Goal: Information Seeking & Learning: Learn about a topic

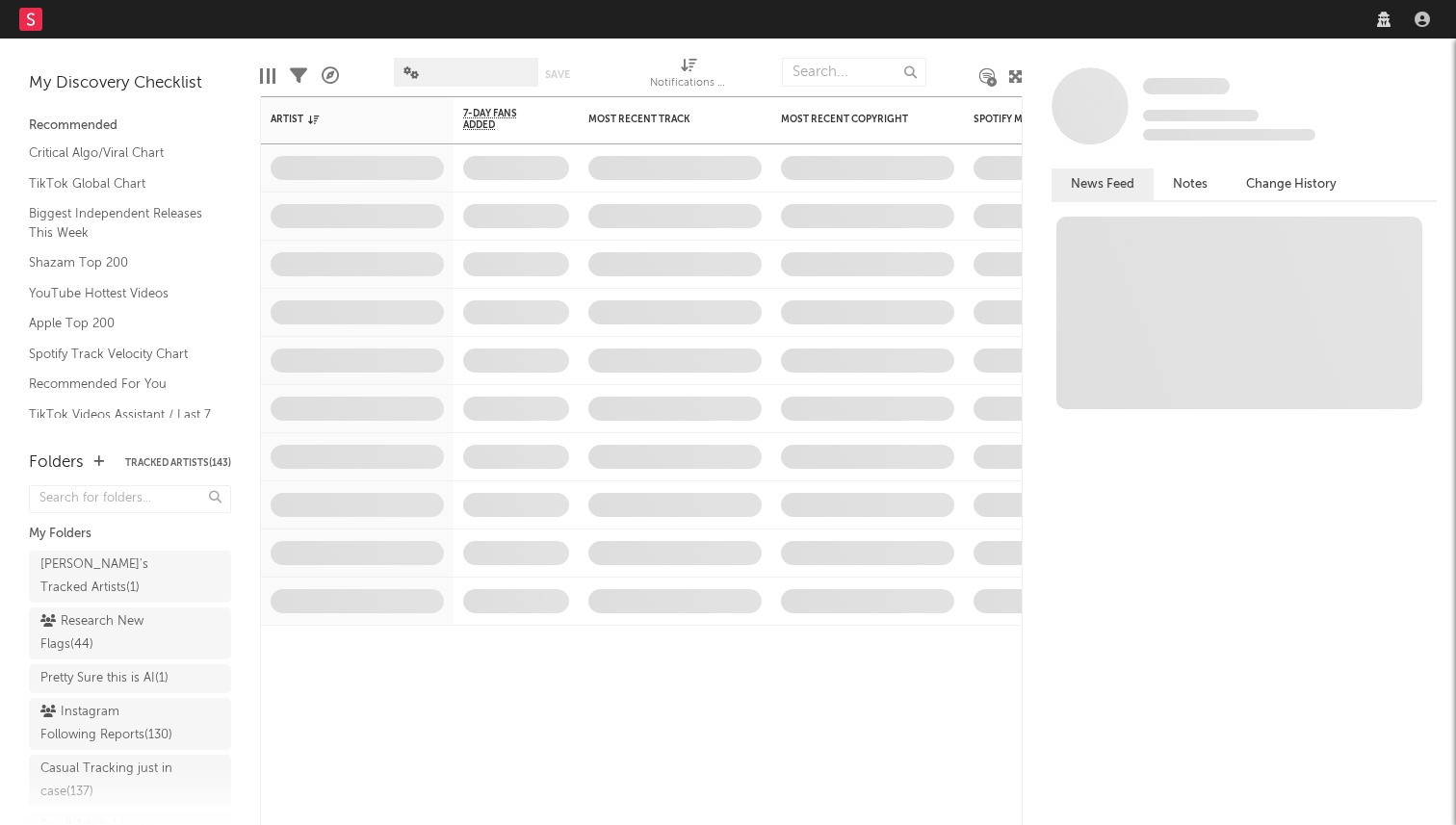
click at [1116, 25] on nav "Dashboard Discovery Assistant Charts Leads" at bounding box center [728, 19] width 1456 height 39
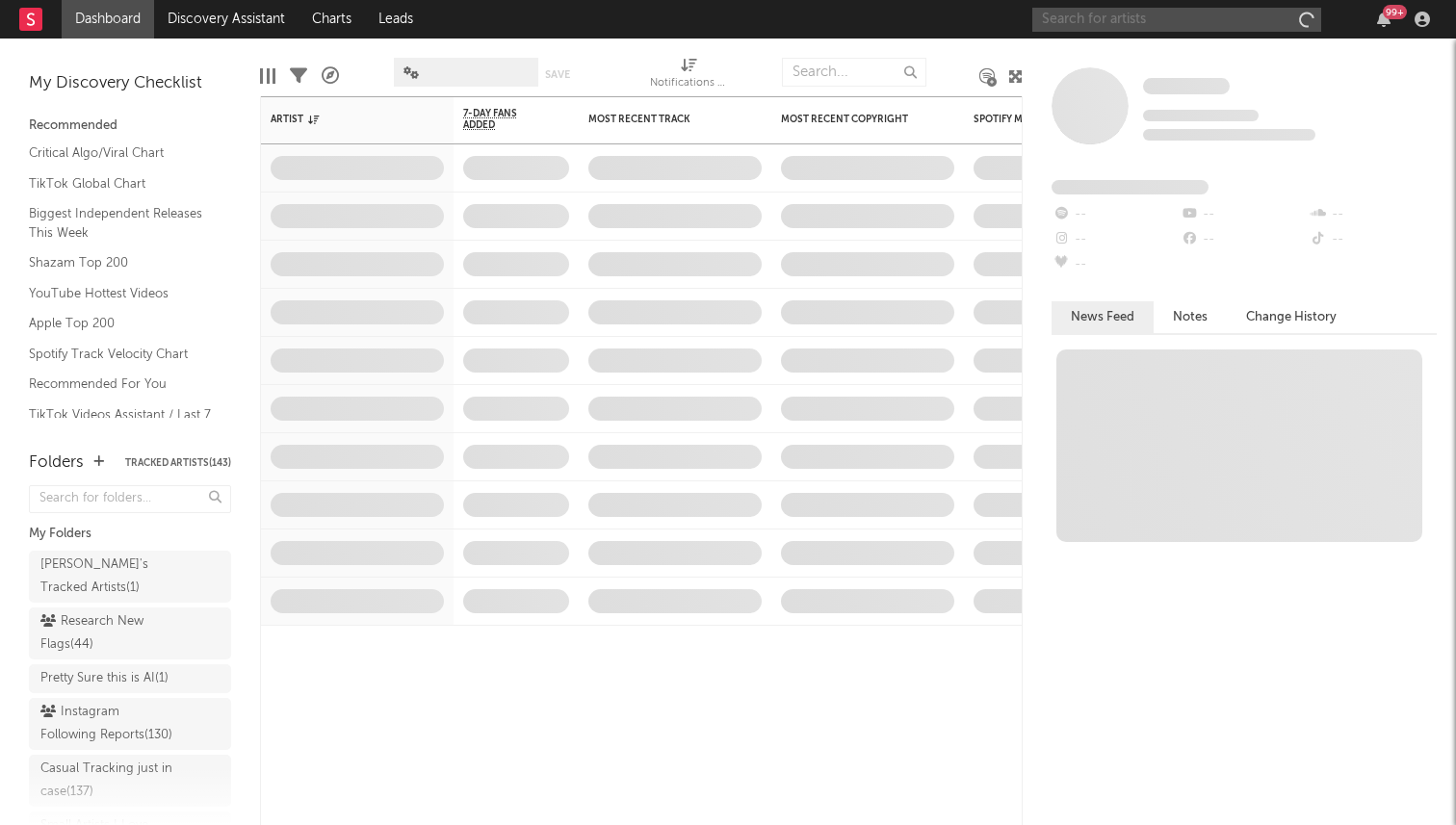
click at [1145, 24] on input "text" at bounding box center [1176, 20] width 289 height 24
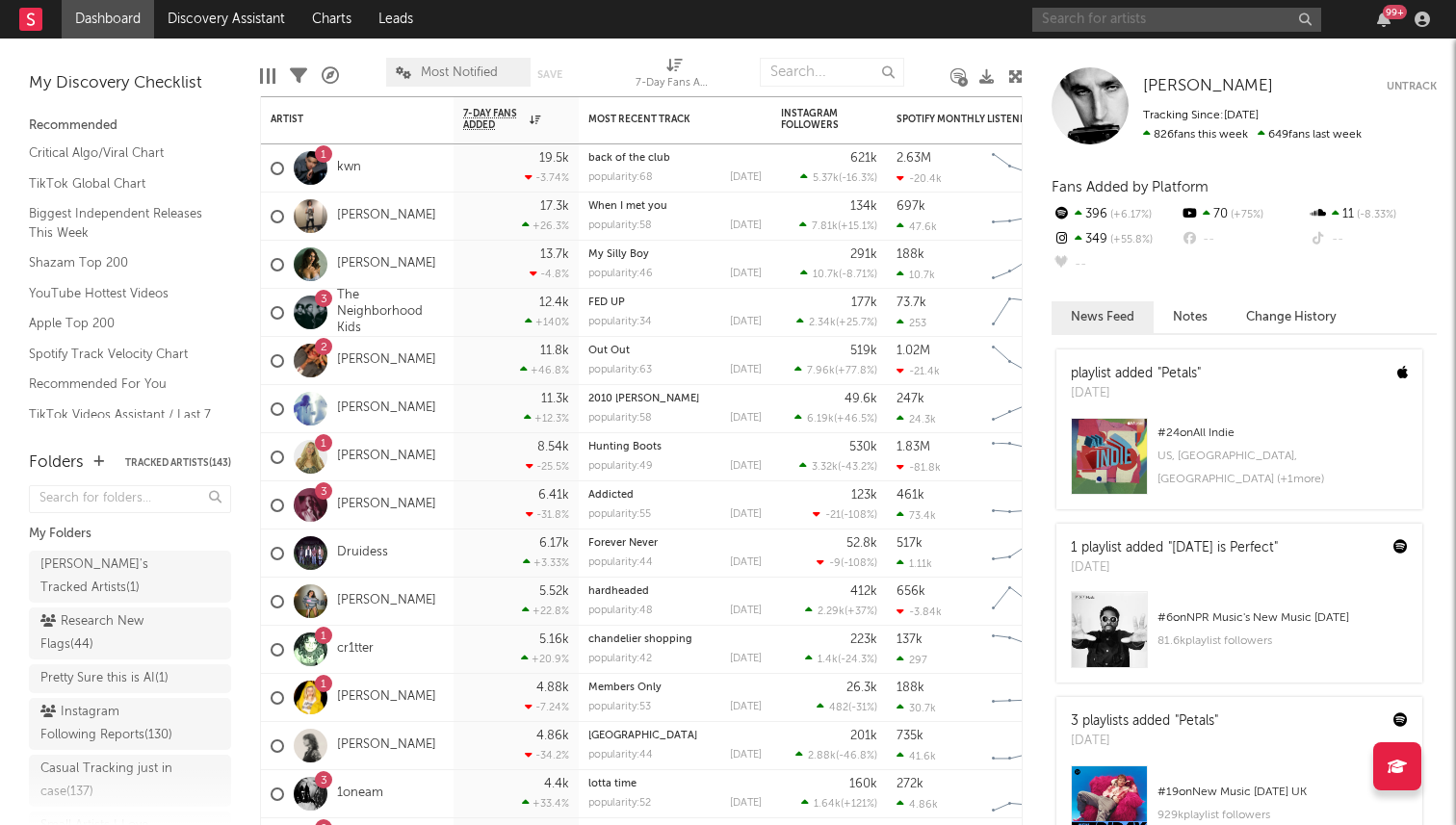
click at [1076, 20] on input "text" at bounding box center [1176, 20] width 289 height 24
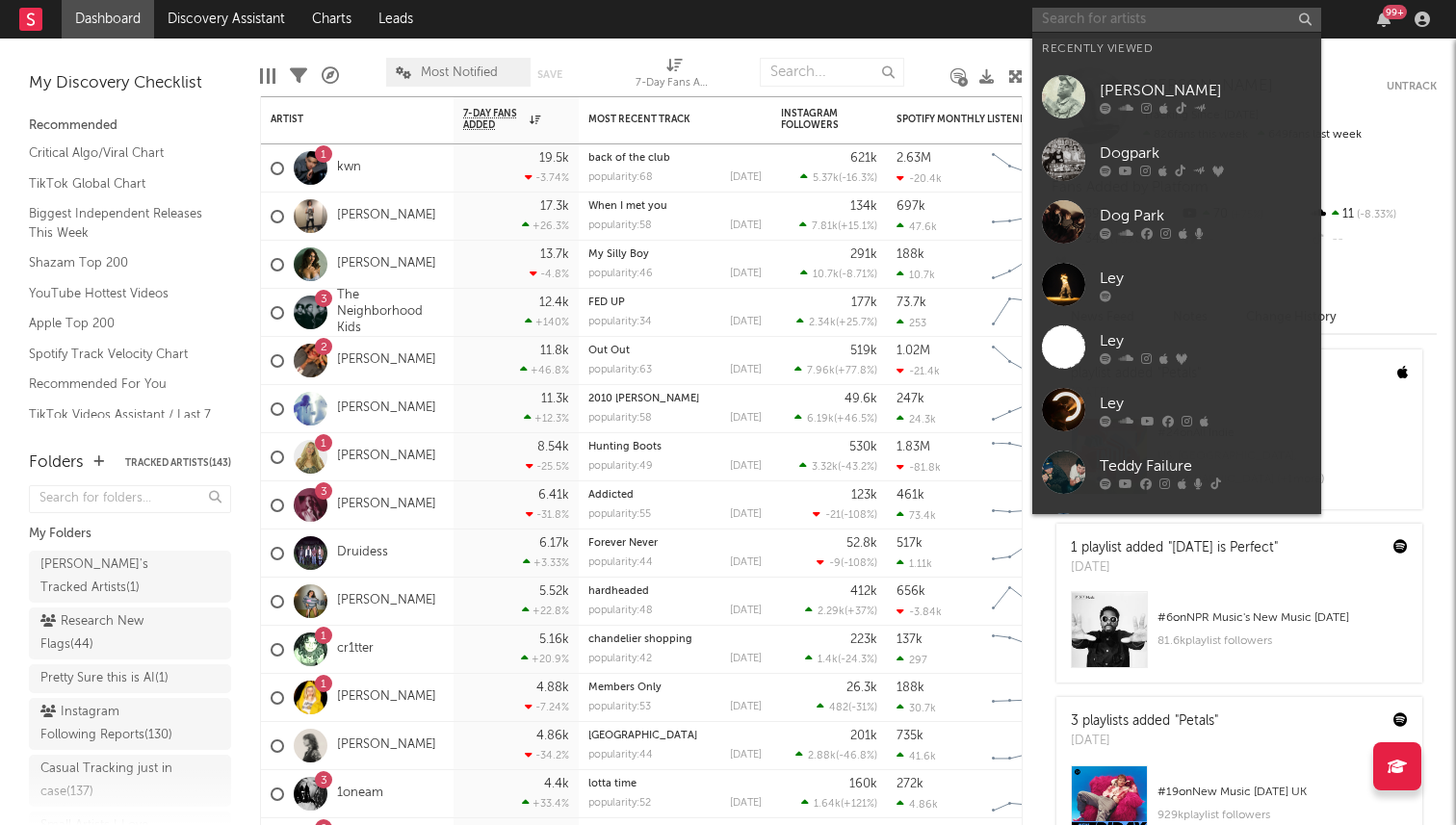
type input "e"
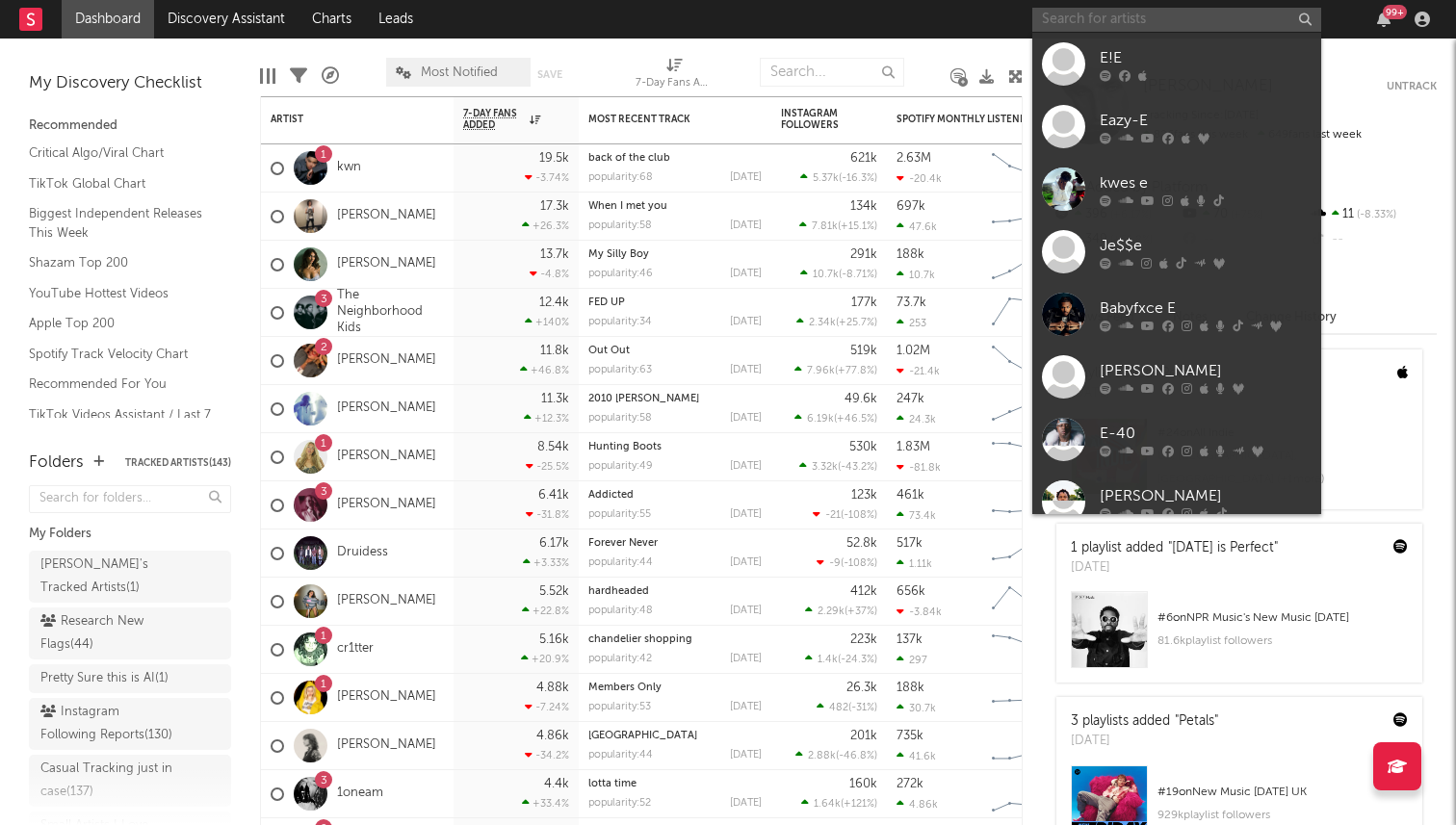
type input "n"
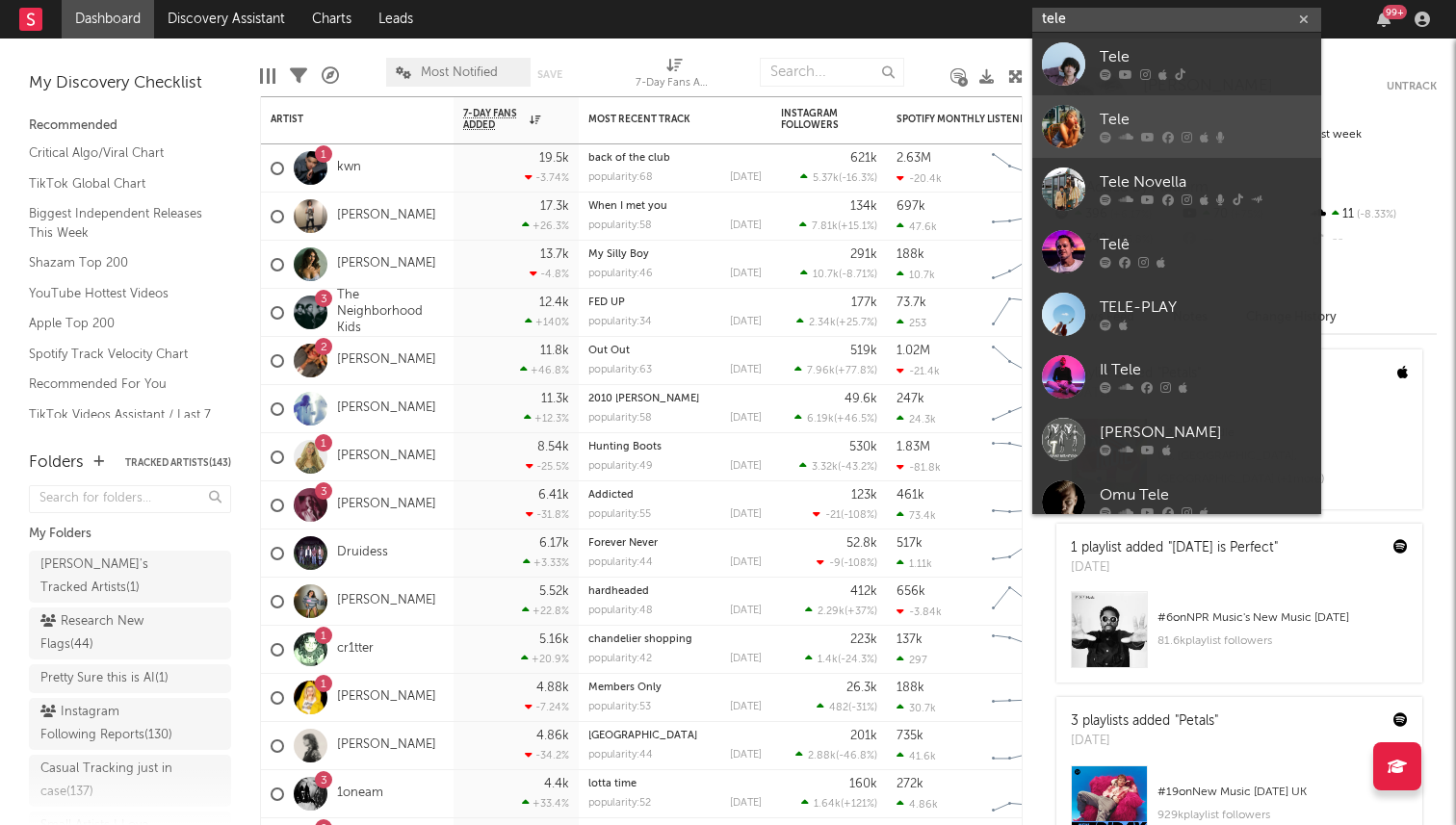
type input "tele"
click at [1065, 117] on div at bounding box center [1063, 126] width 43 height 43
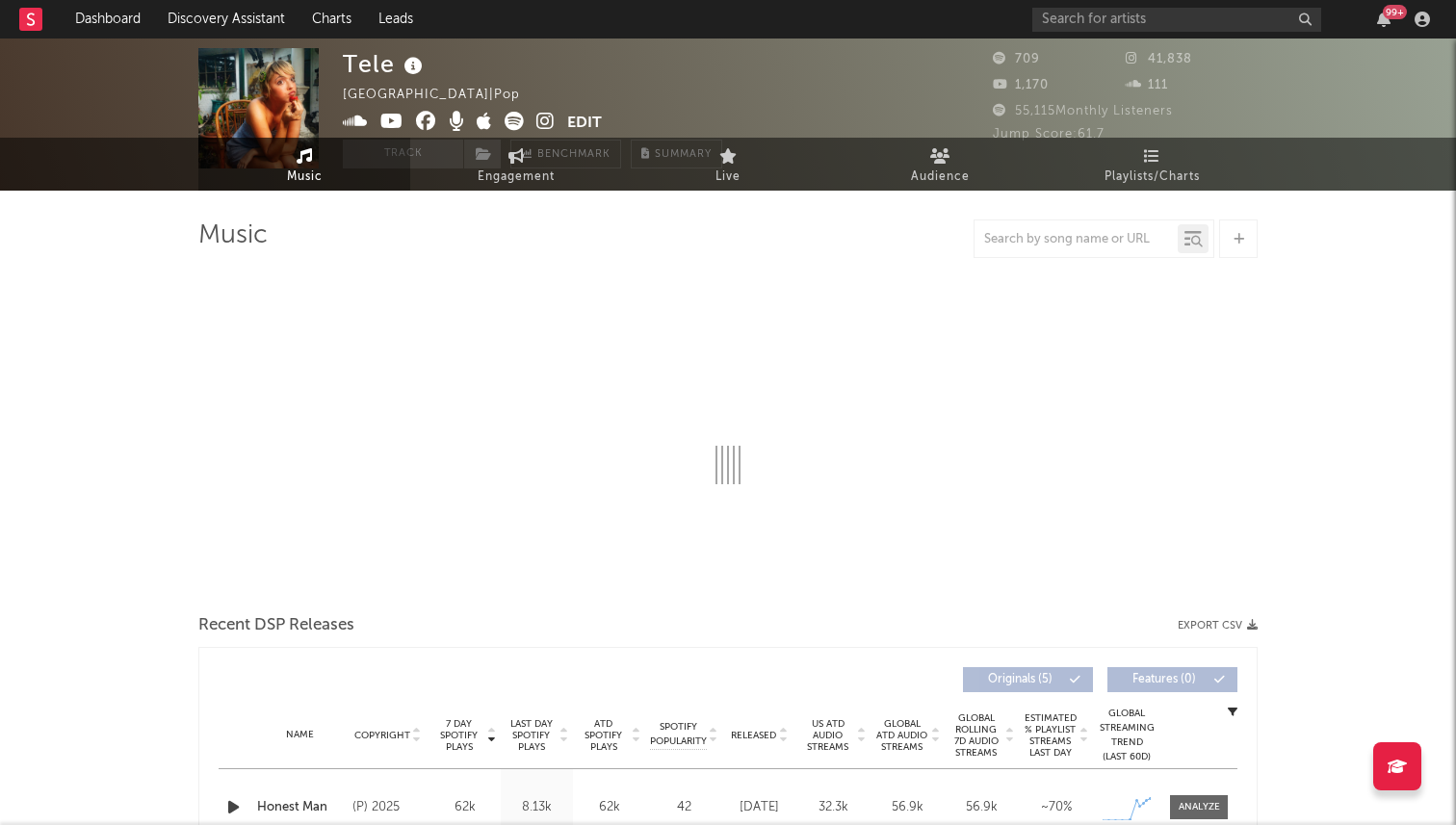
select select "1w"
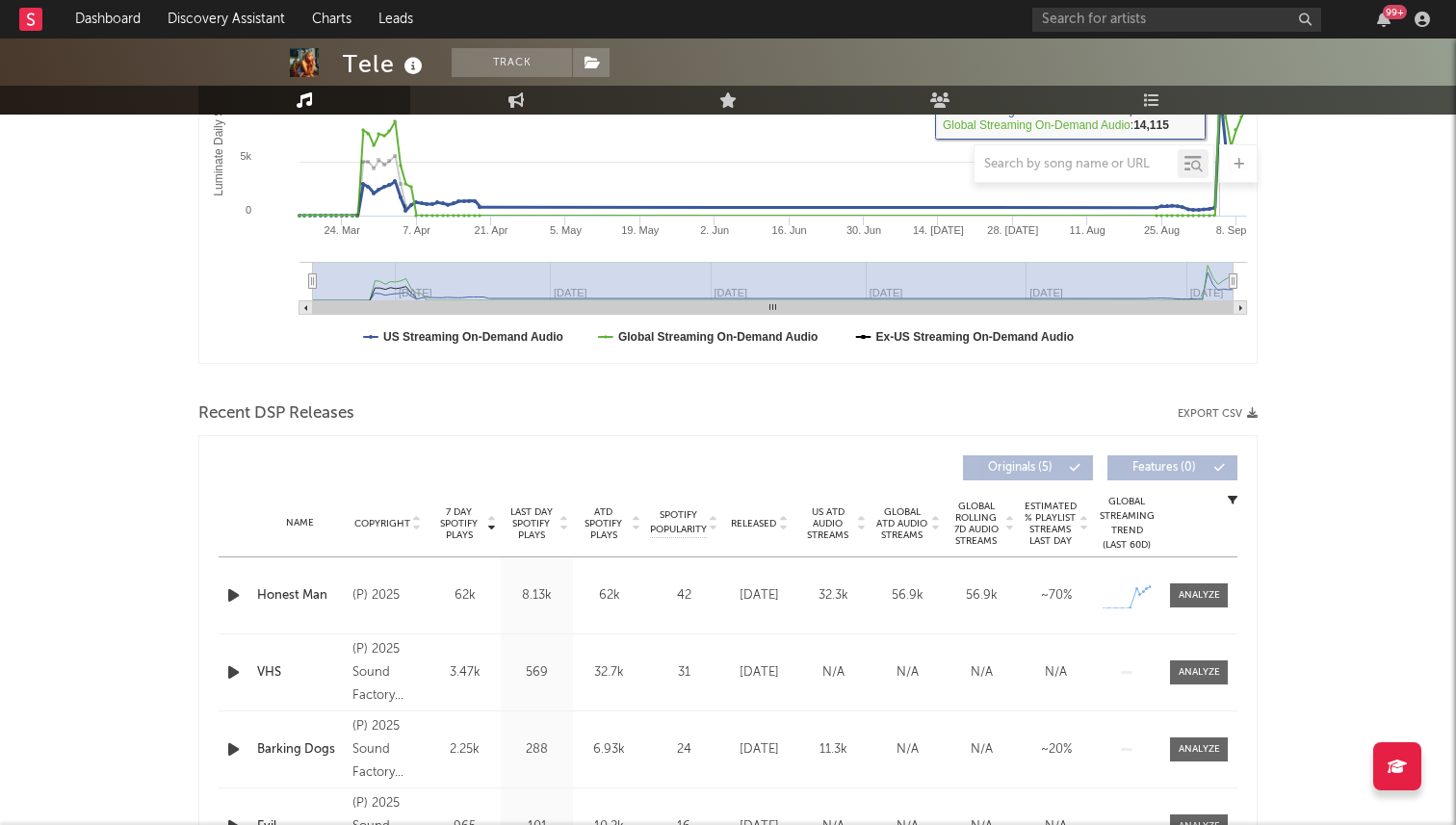
scroll to position [555, 0]
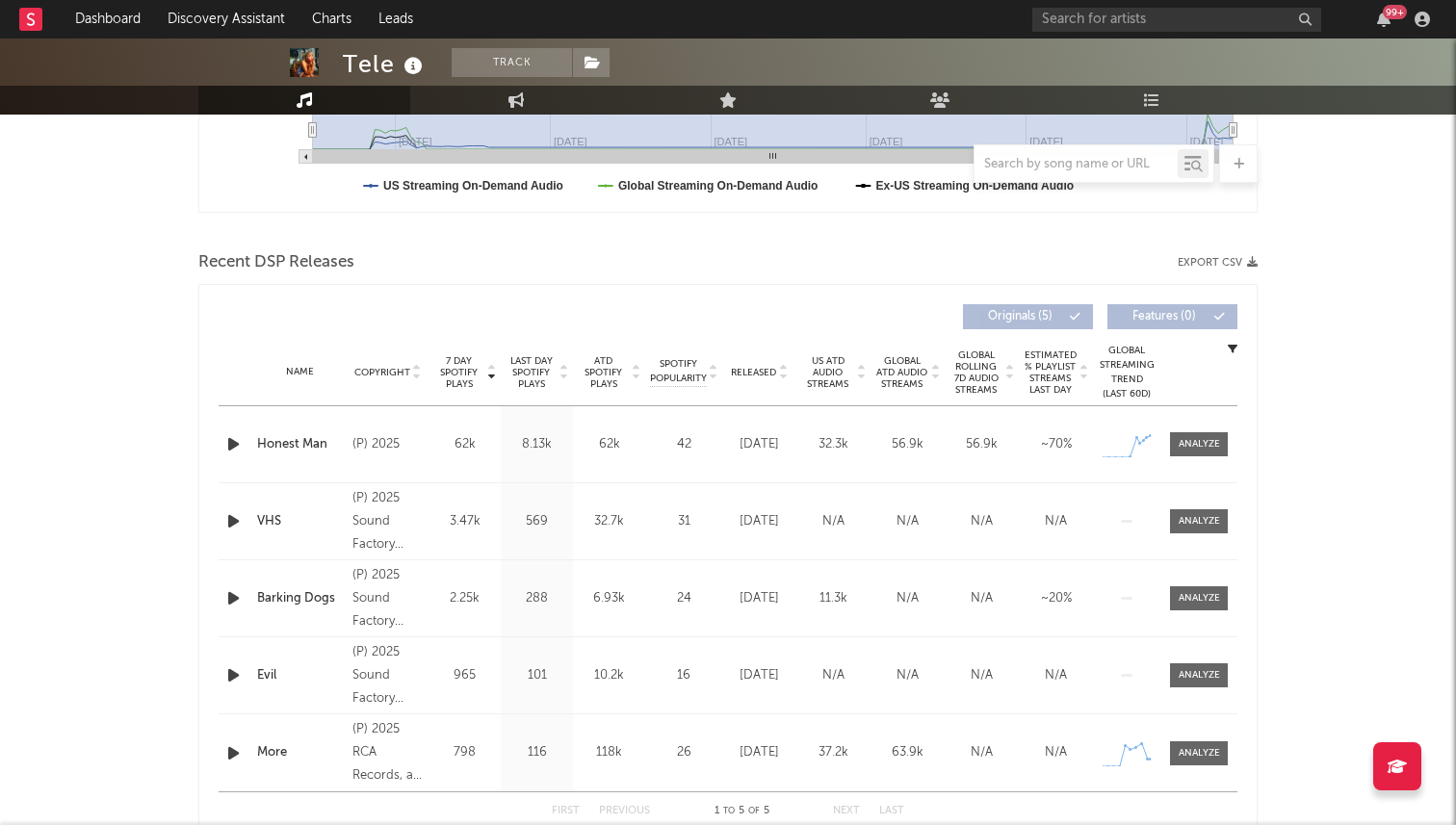
click at [765, 367] on span "Released" at bounding box center [753, 373] width 45 height 12
click at [435, 358] on span "7 Day Spotify Plays" at bounding box center [458, 373] width 51 height 35
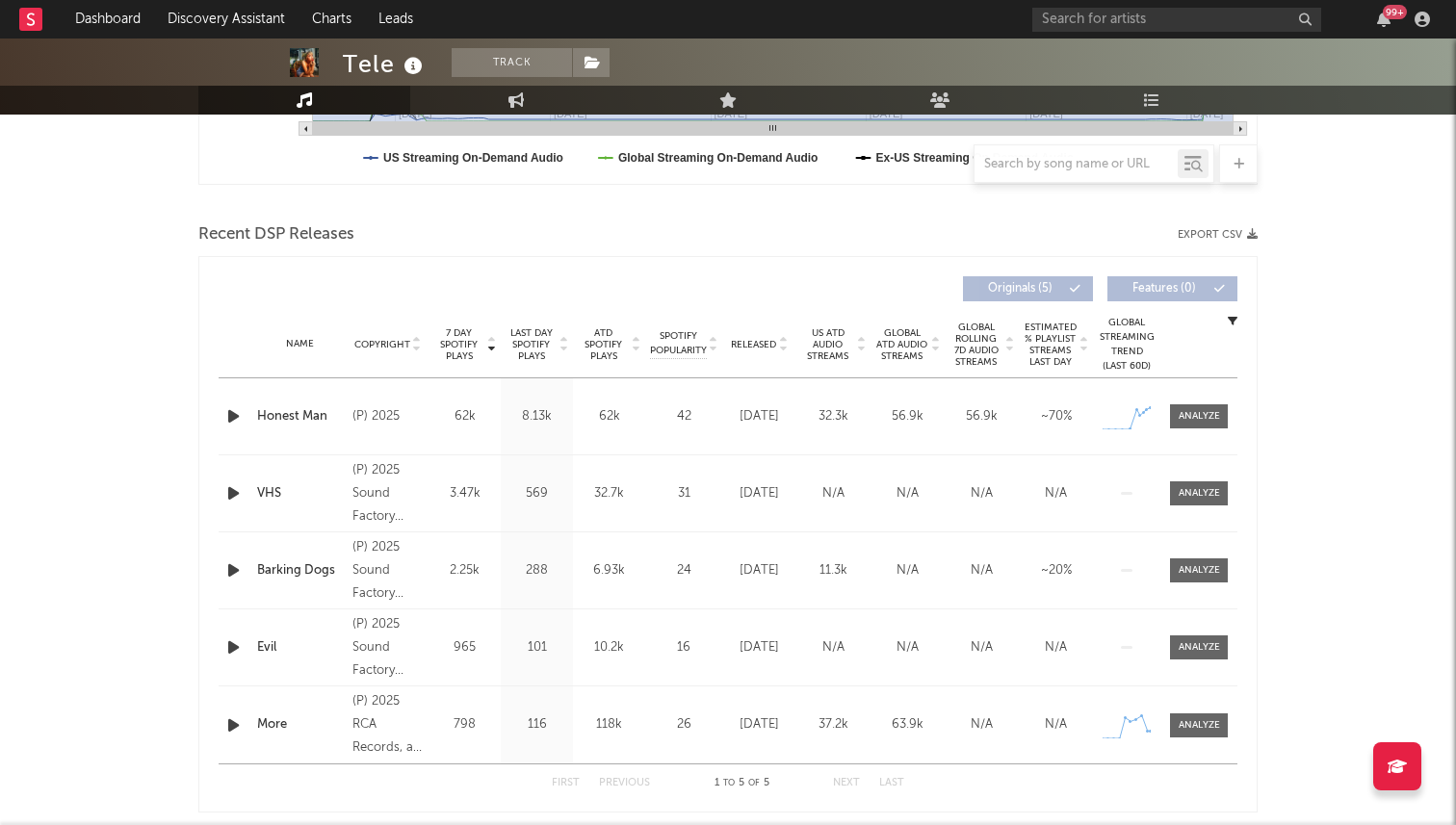
scroll to position [628, 0]
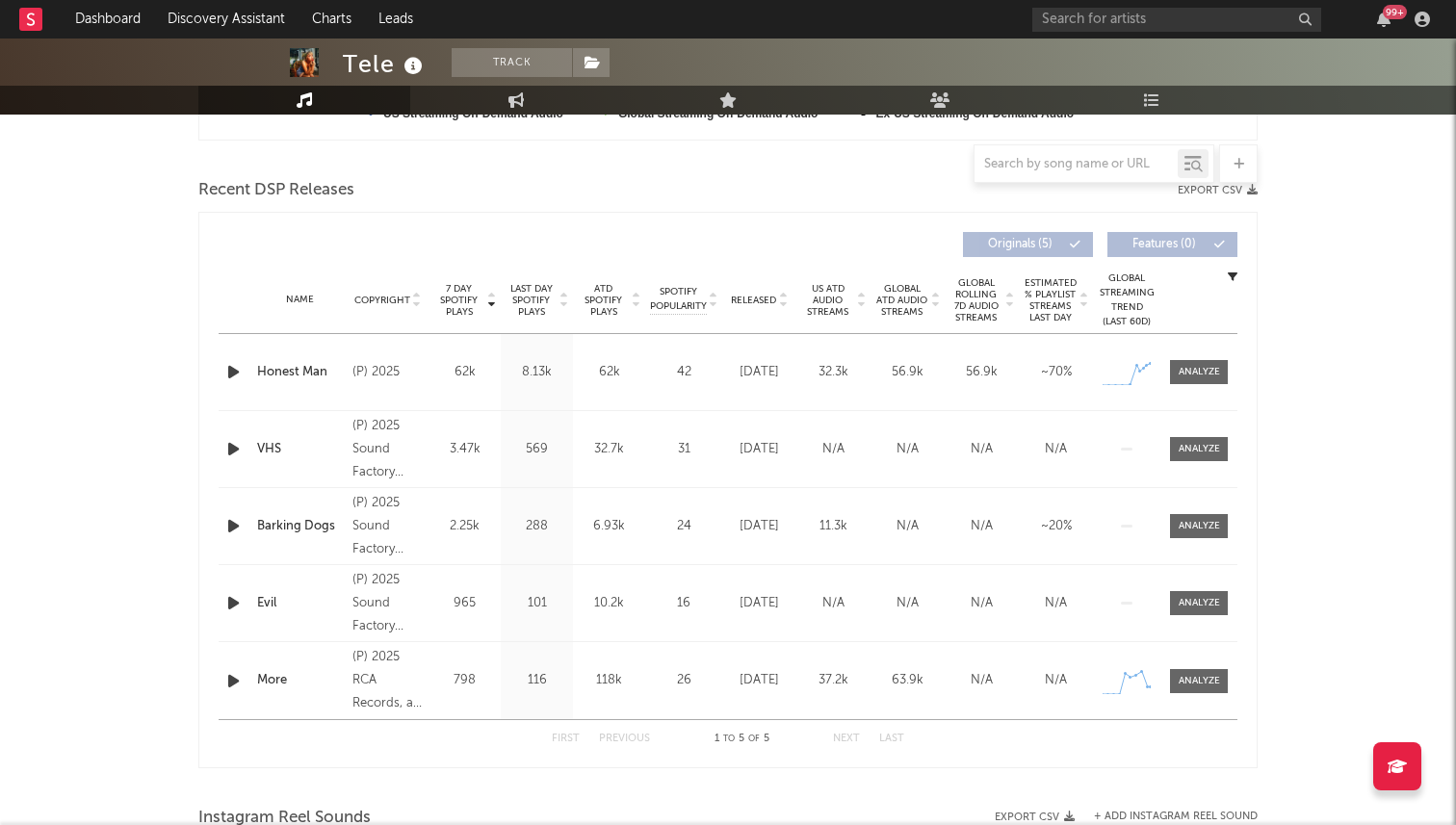
click at [236, 370] on icon "button" at bounding box center [234, 373] width 20 height 24
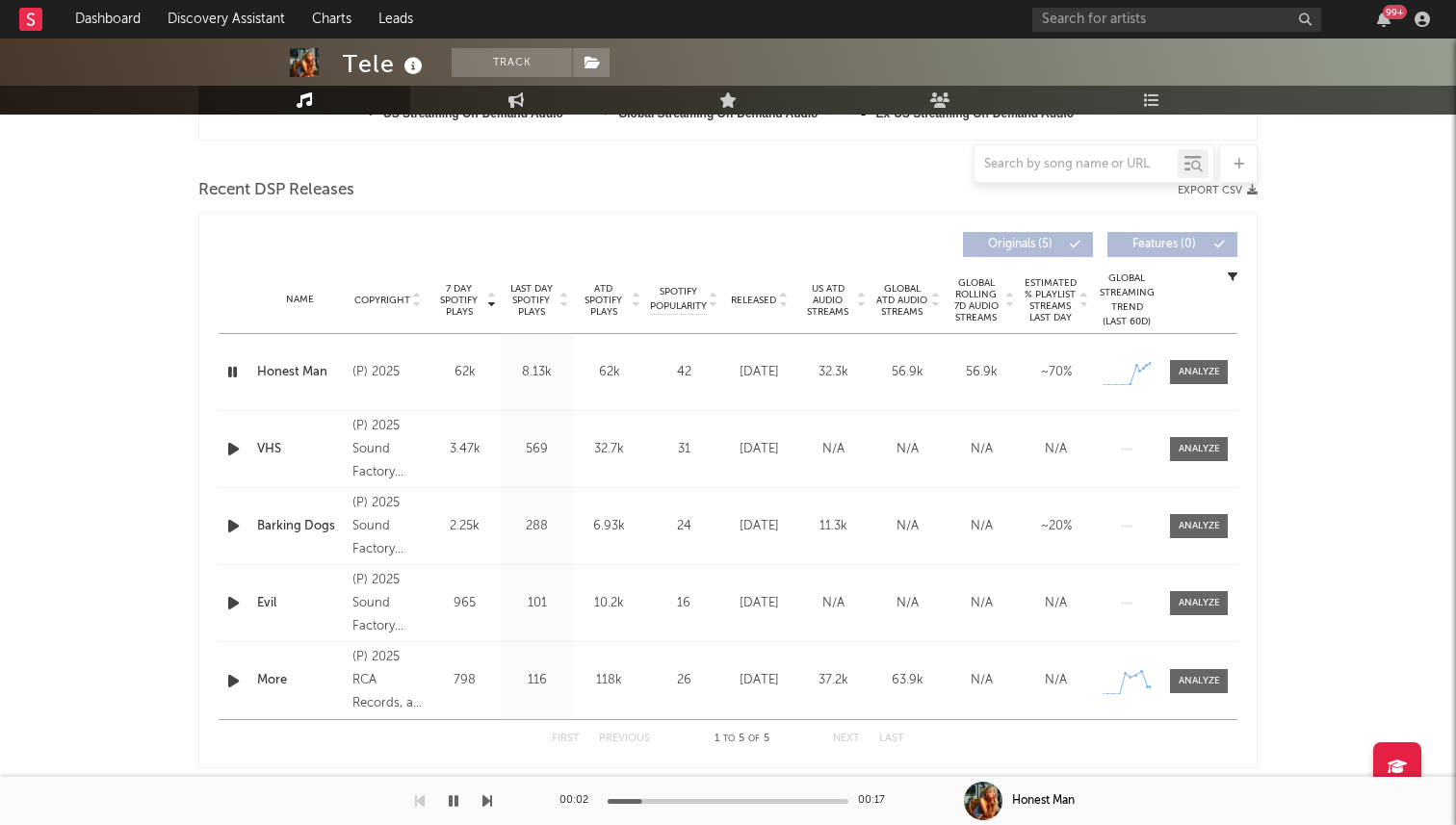
click at [236, 370] on icon "button" at bounding box center [233, 373] width 18 height 24
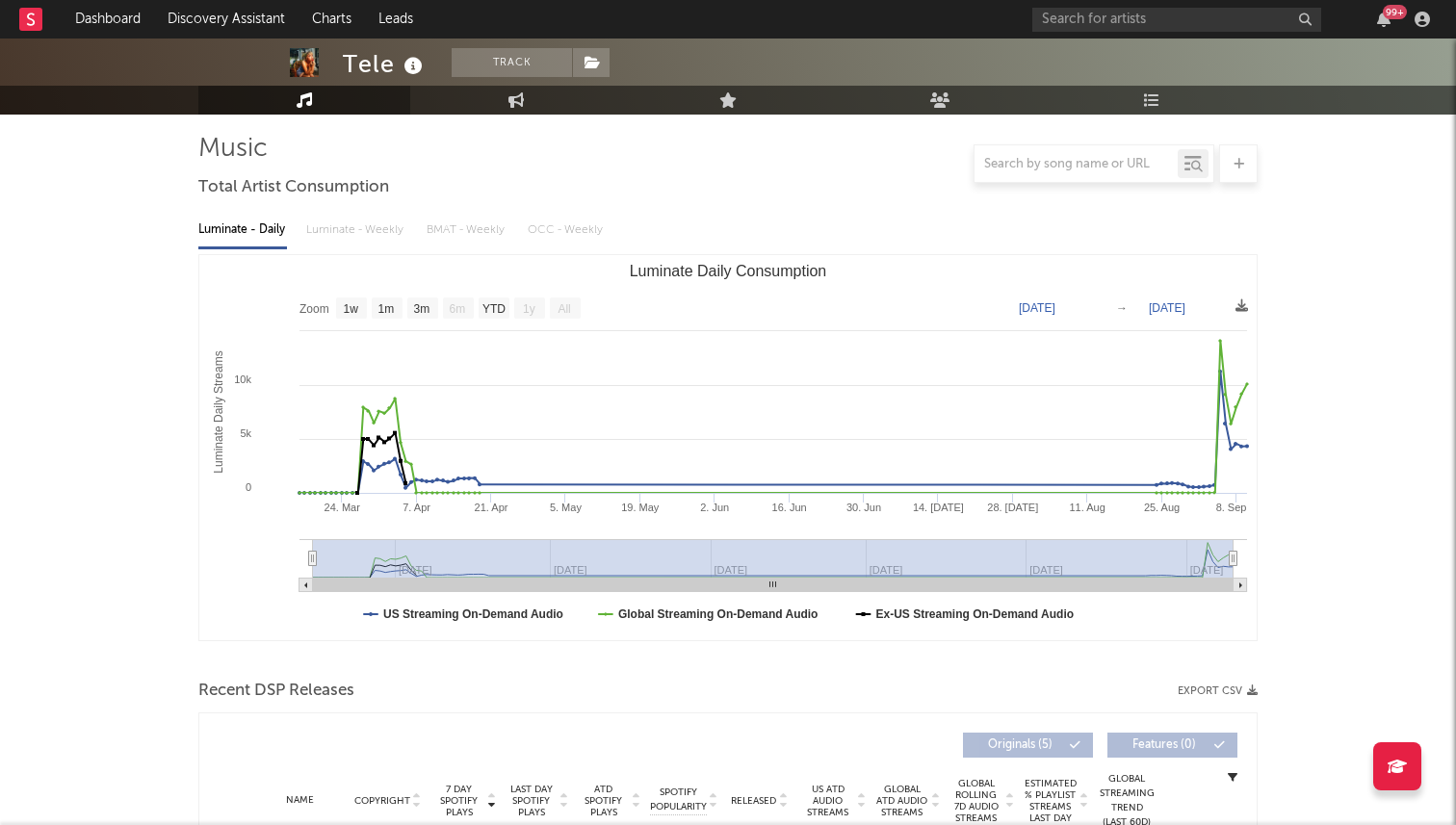
scroll to position [0, 0]
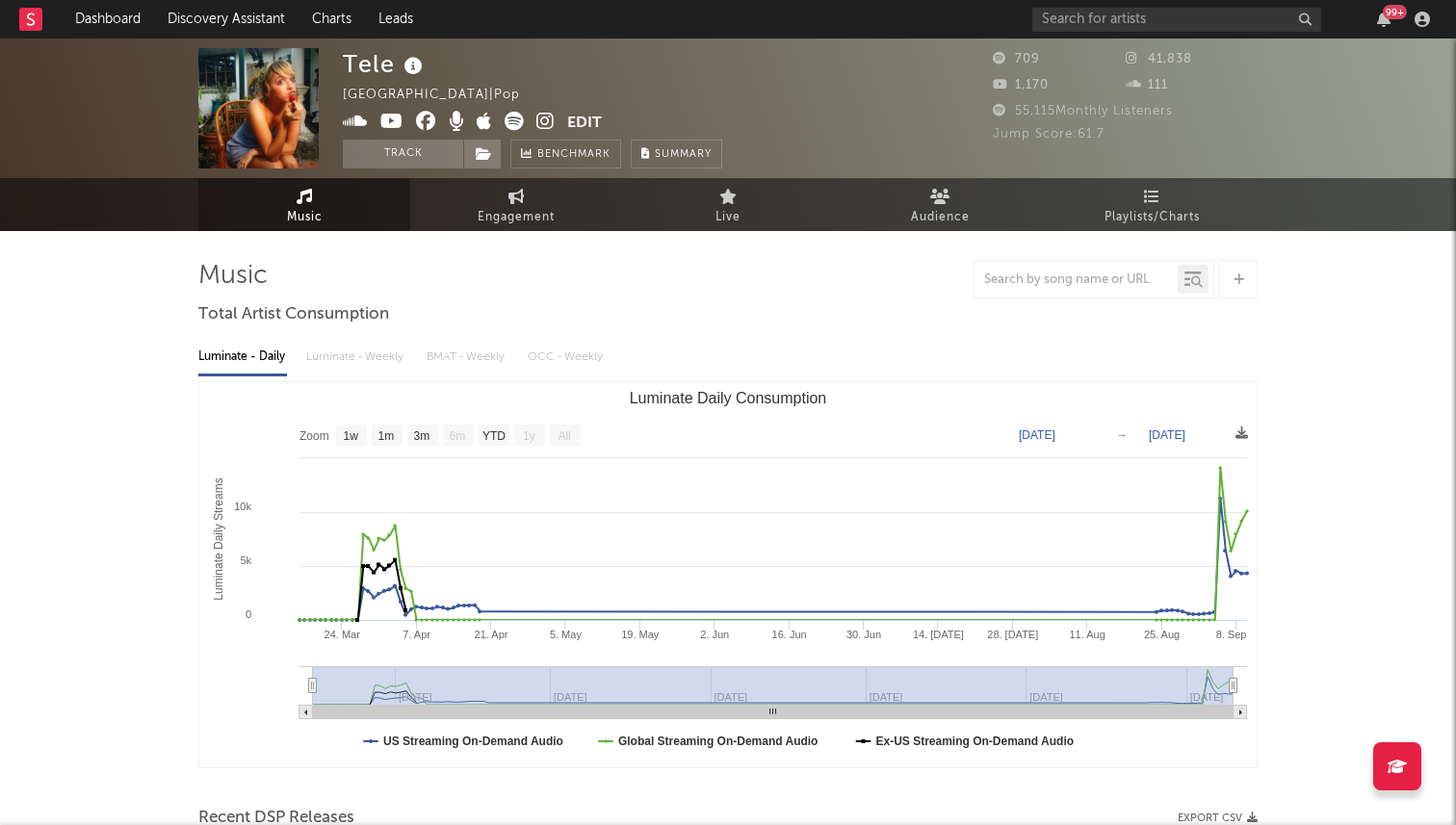
click at [504, 125] on icon at bounding box center [513, 121] width 19 height 19
click at [174, 14] on link "Discovery Assistant" at bounding box center [226, 19] width 145 height 39
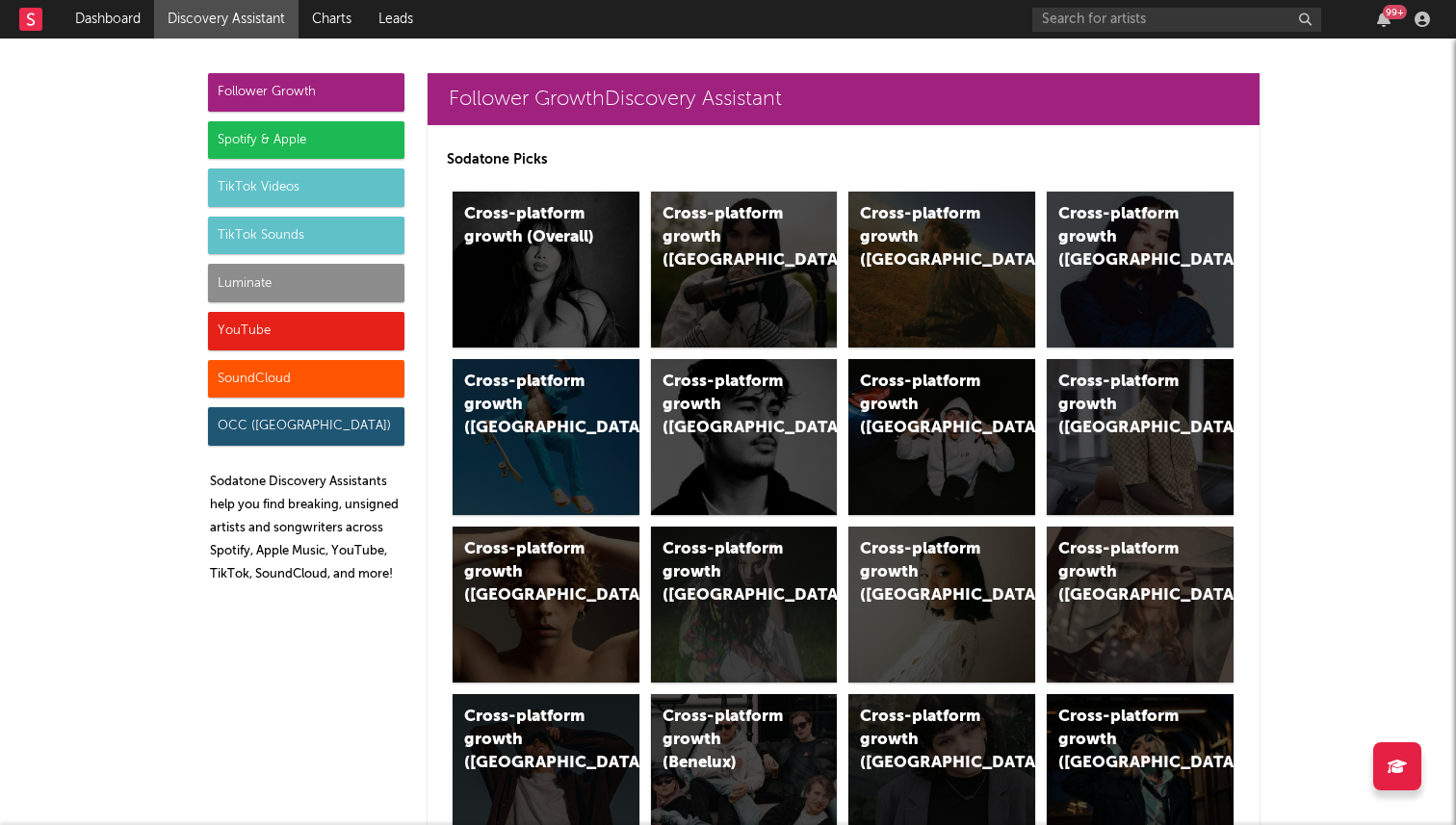
click at [364, 282] on div "Luminate" at bounding box center [306, 283] width 197 height 39
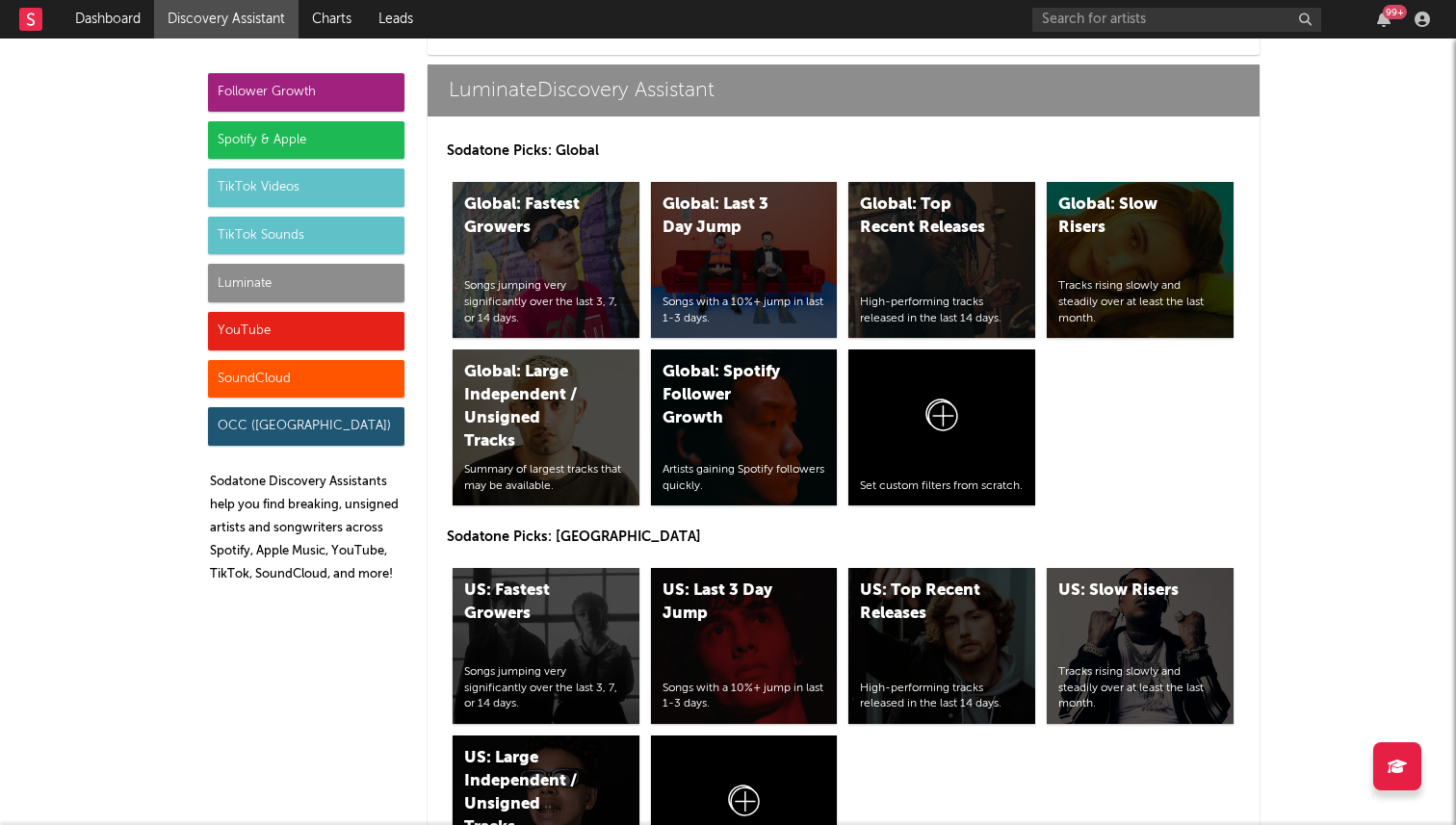
scroll to position [8506, 0]
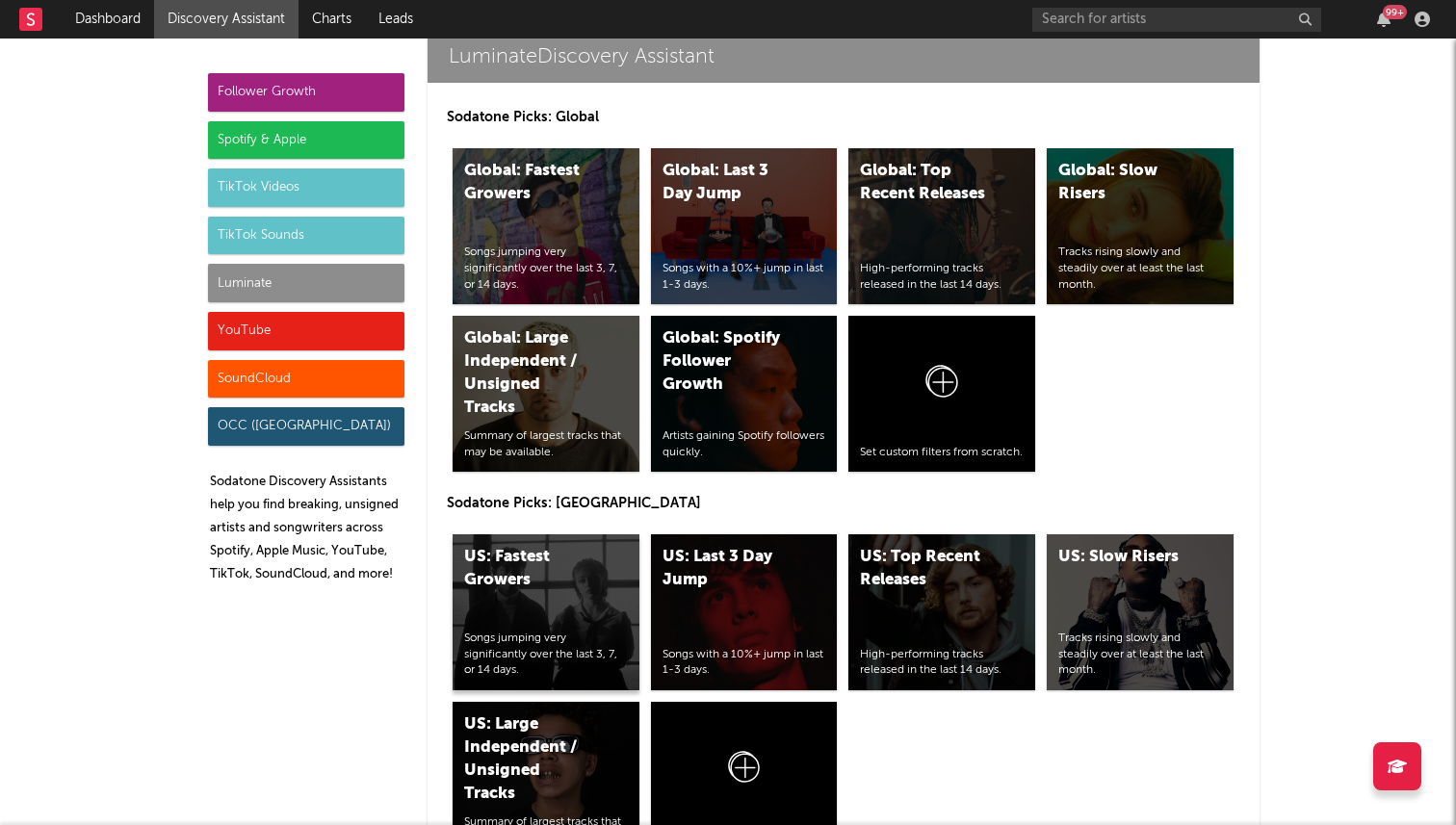
click at [568, 534] on div "US: Fastest Growers Songs jumping very significantly over the last 3, 7, or 14 …" at bounding box center [545, 612] width 187 height 156
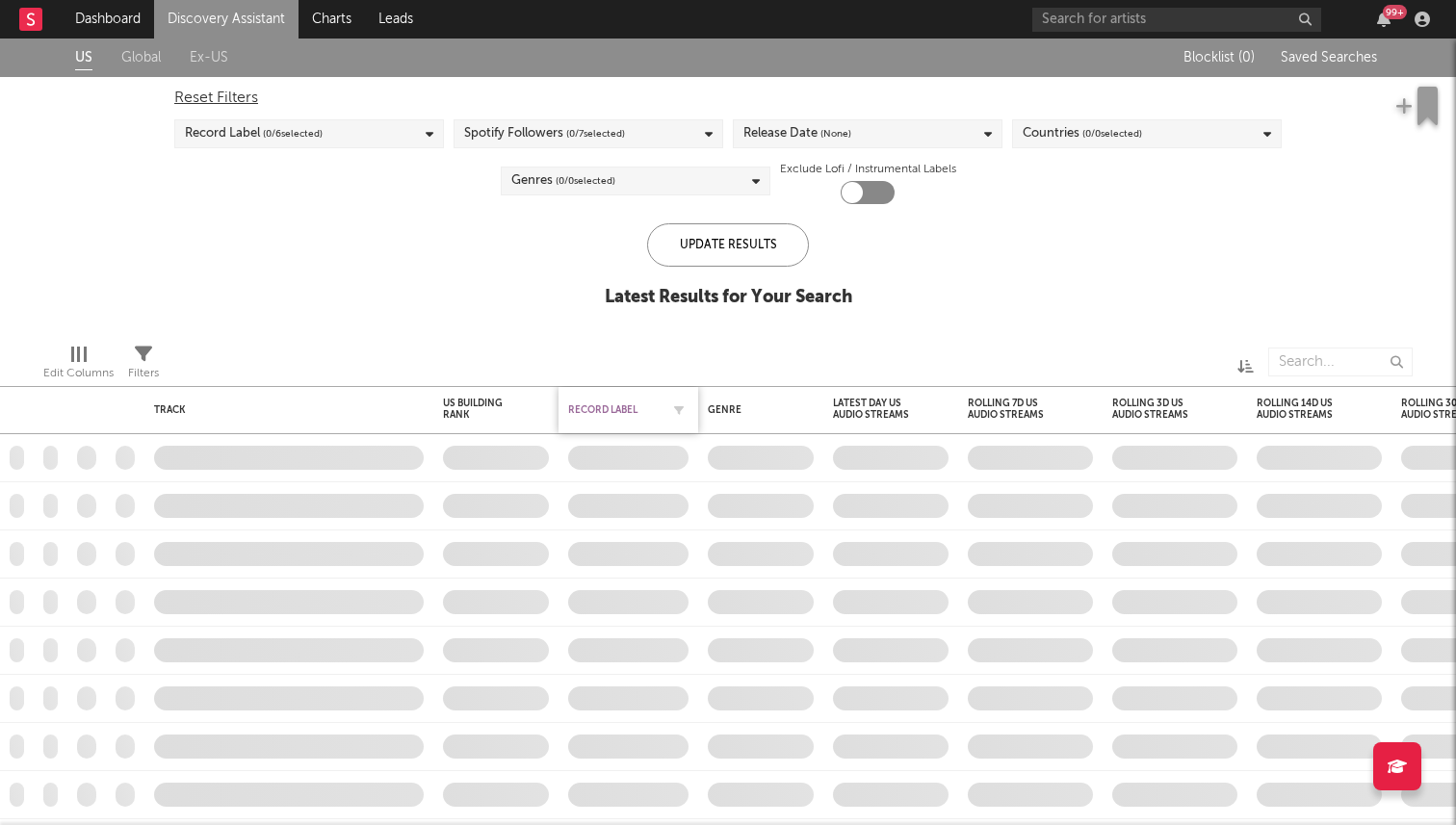
checkbox input "true"
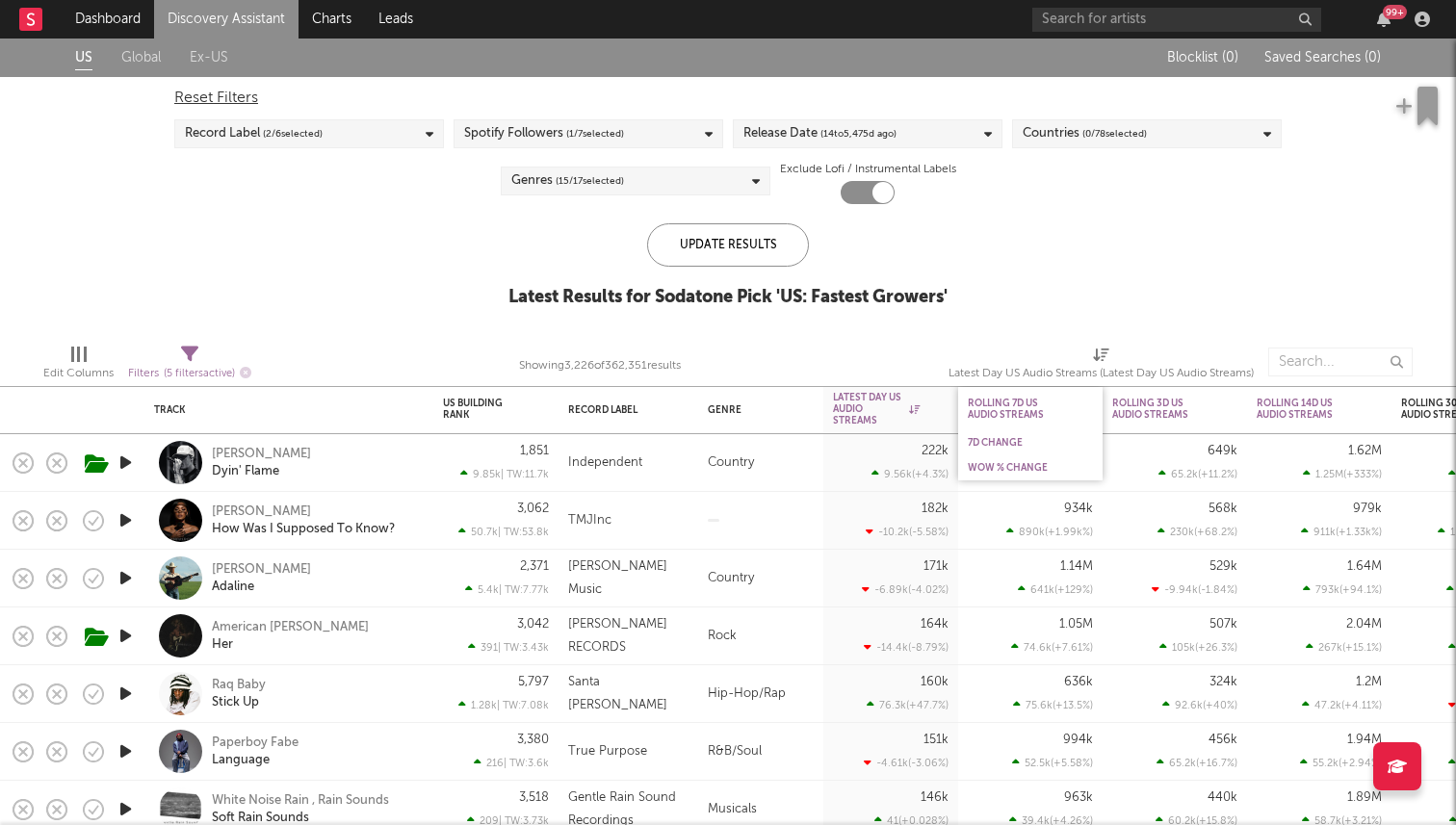
click at [1002, 457] on div "WoW % Change" at bounding box center [1030, 467] width 145 height 25
click at [1001, 460] on div "WoW % Change" at bounding box center [1030, 467] width 125 height 19
click at [1003, 467] on div "WoW % Change" at bounding box center [1016, 468] width 96 height 12
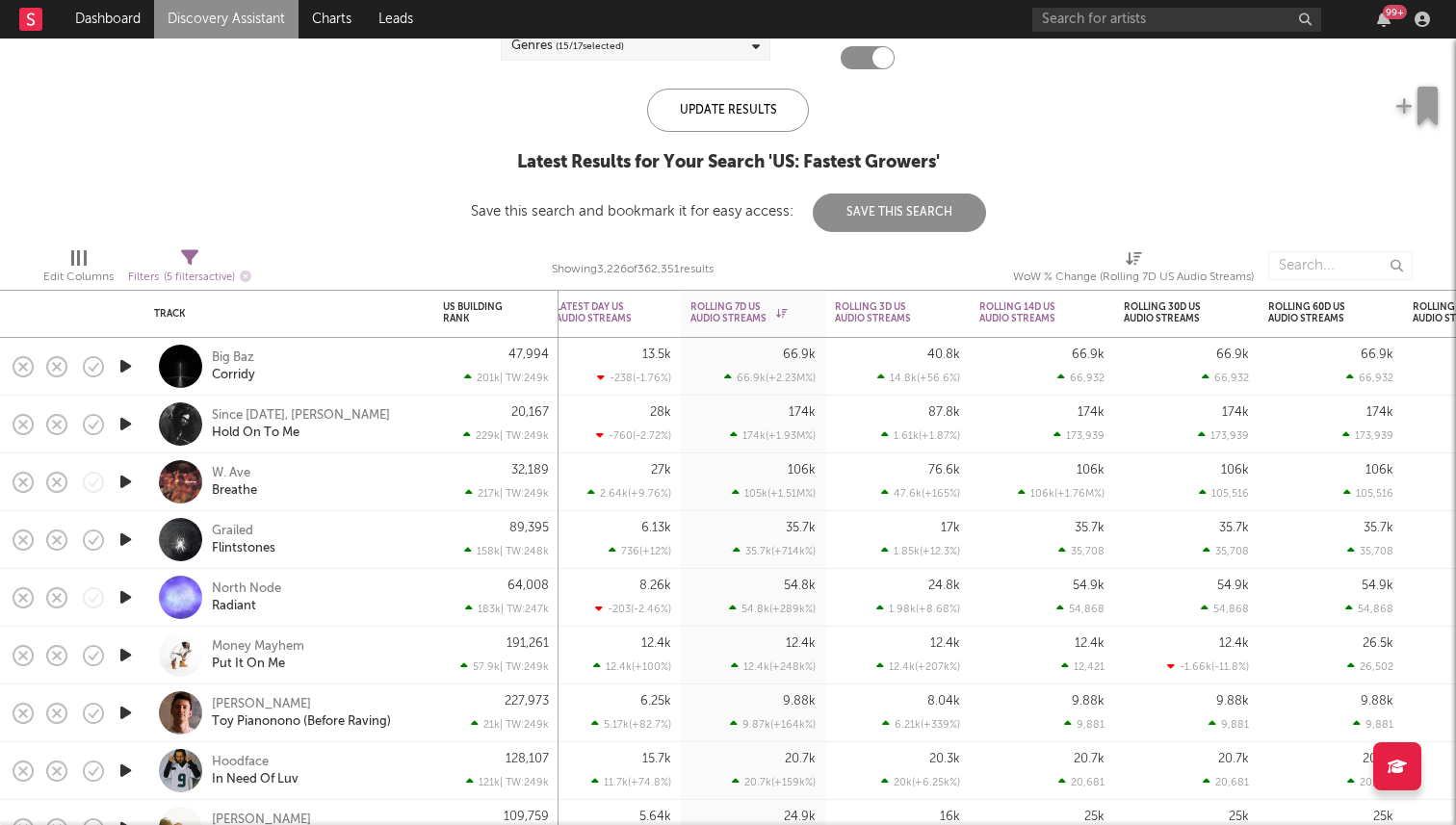
click at [121, 365] on icon "button" at bounding box center [126, 367] width 20 height 24
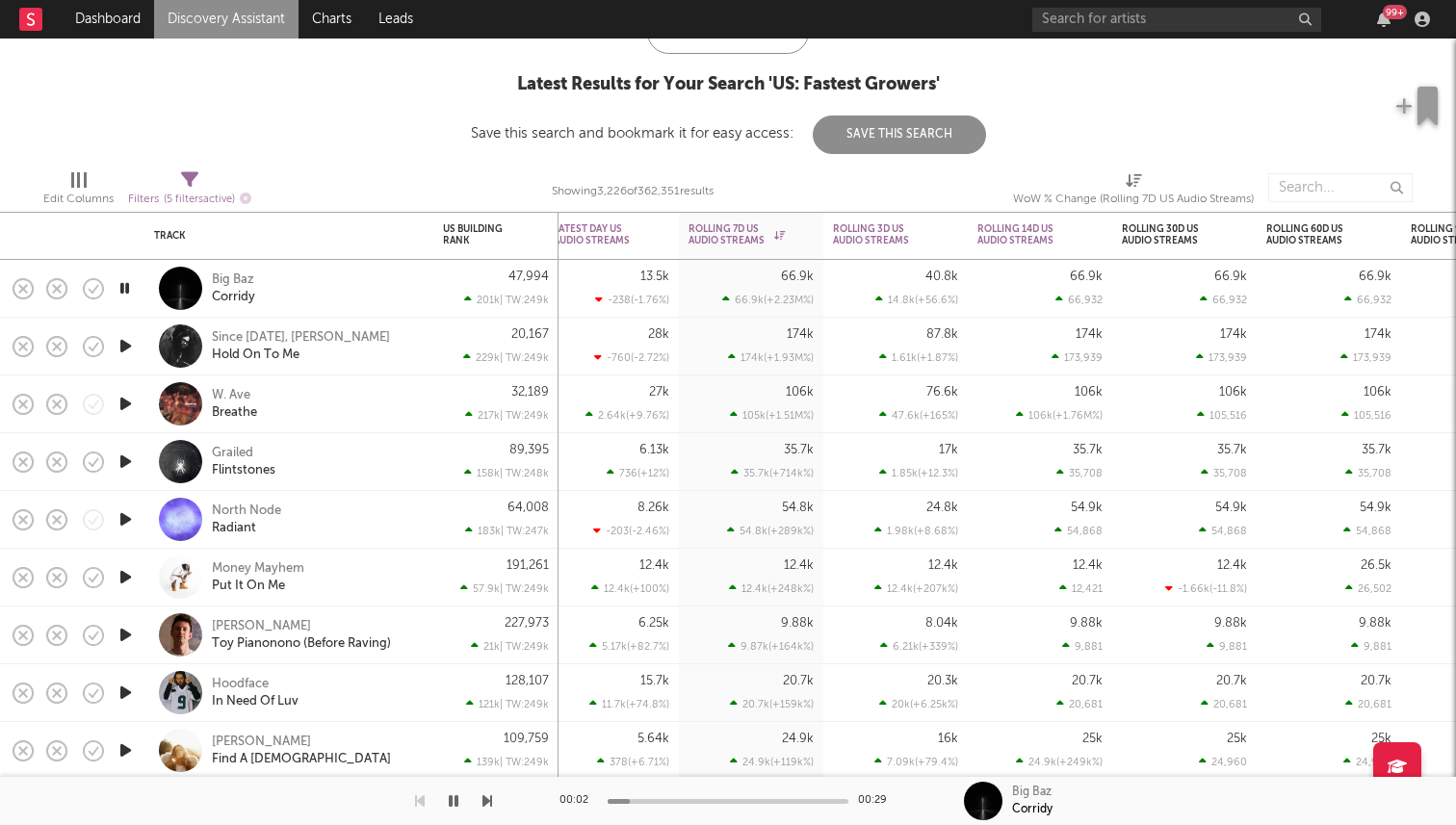
click at [145, 573] on div "Money Mayhem Put It On Me" at bounding box center [289, 578] width 289 height 58
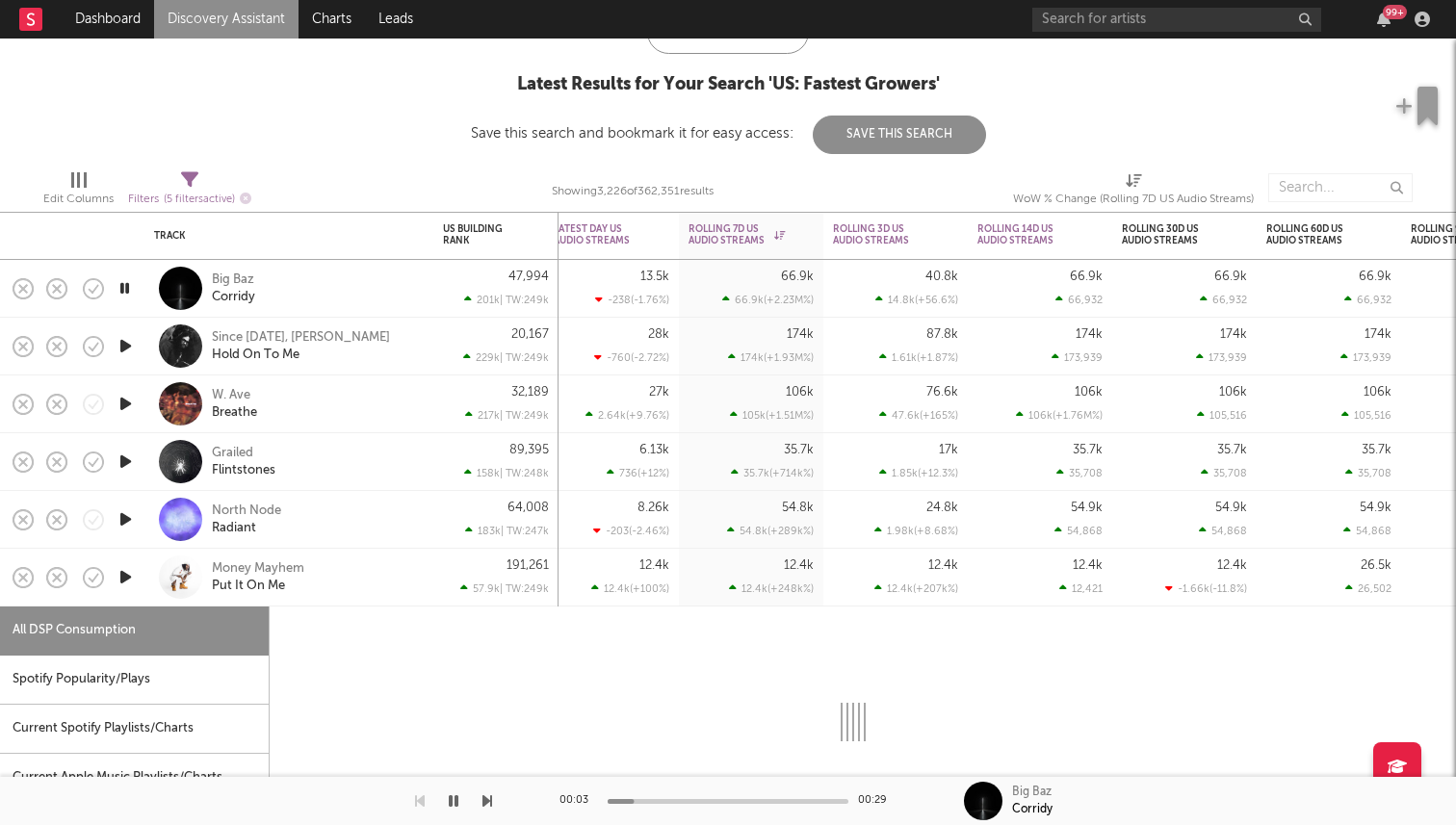
click at [132, 575] on icon "button" at bounding box center [126, 577] width 20 height 24
select select "1w"
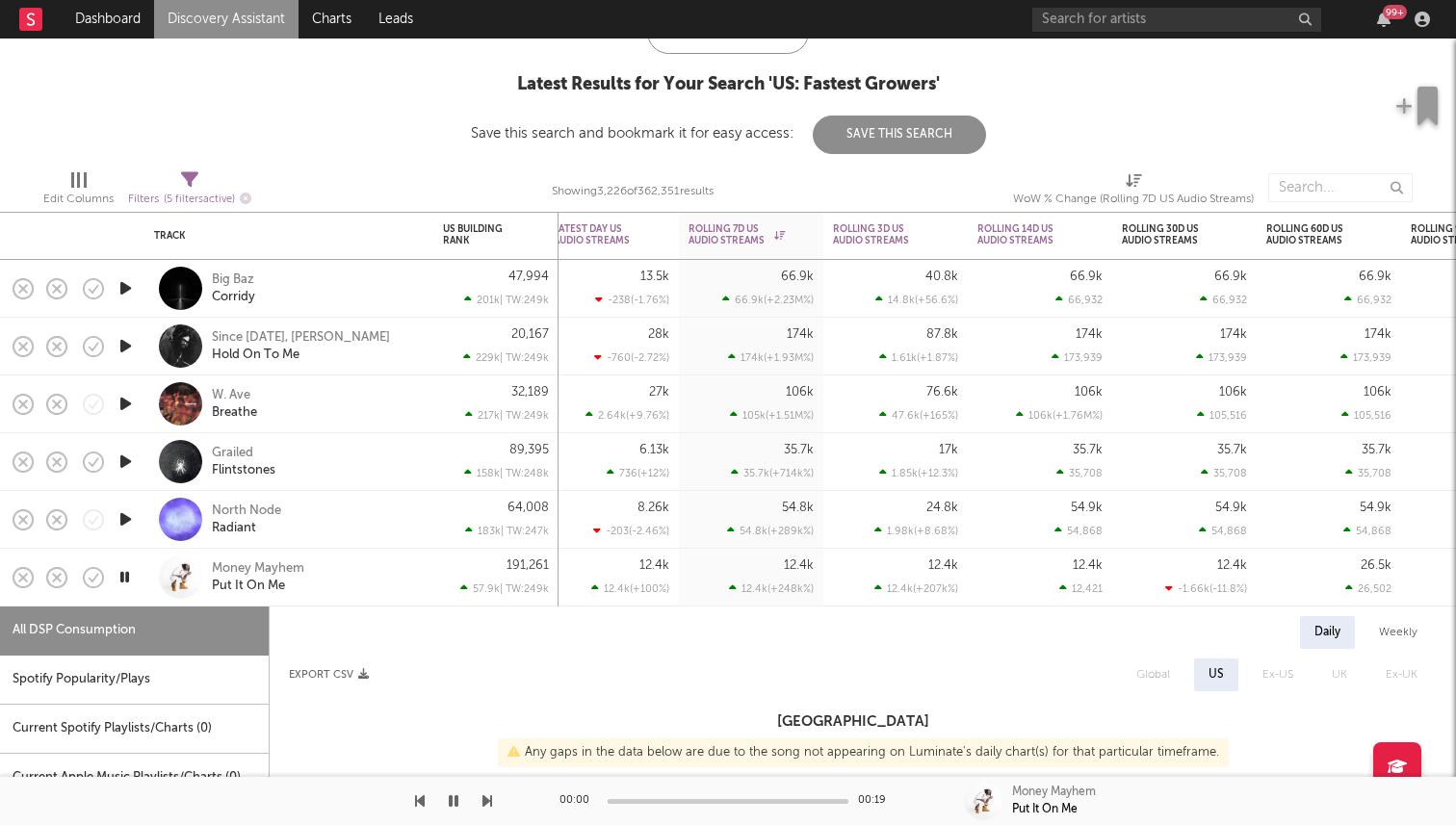
click at [151, 587] on div "Money Mayhem Put It On Me" at bounding box center [289, 578] width 289 height 58
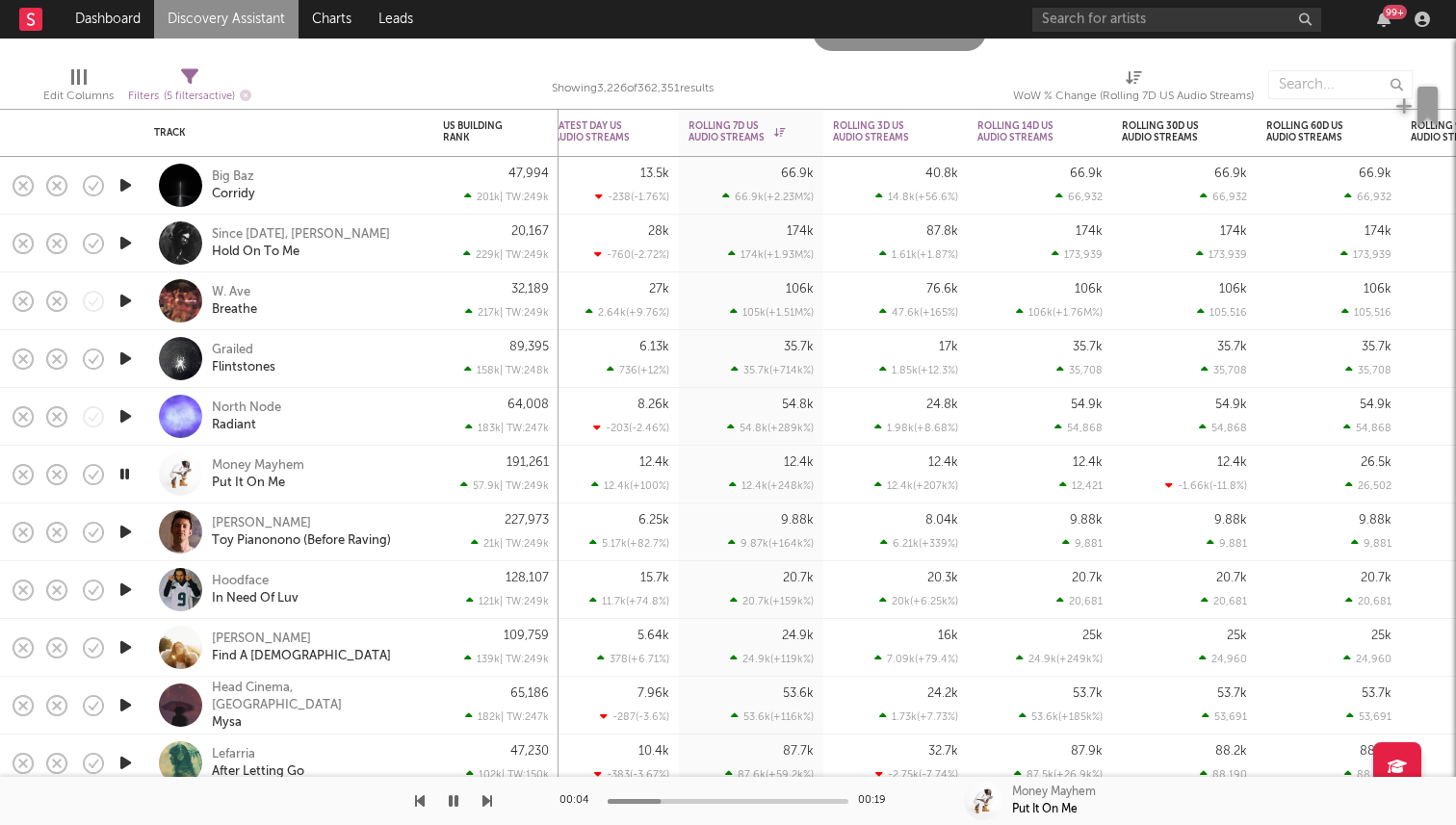
click at [129, 470] on icon "button" at bounding box center [125, 474] width 18 height 24
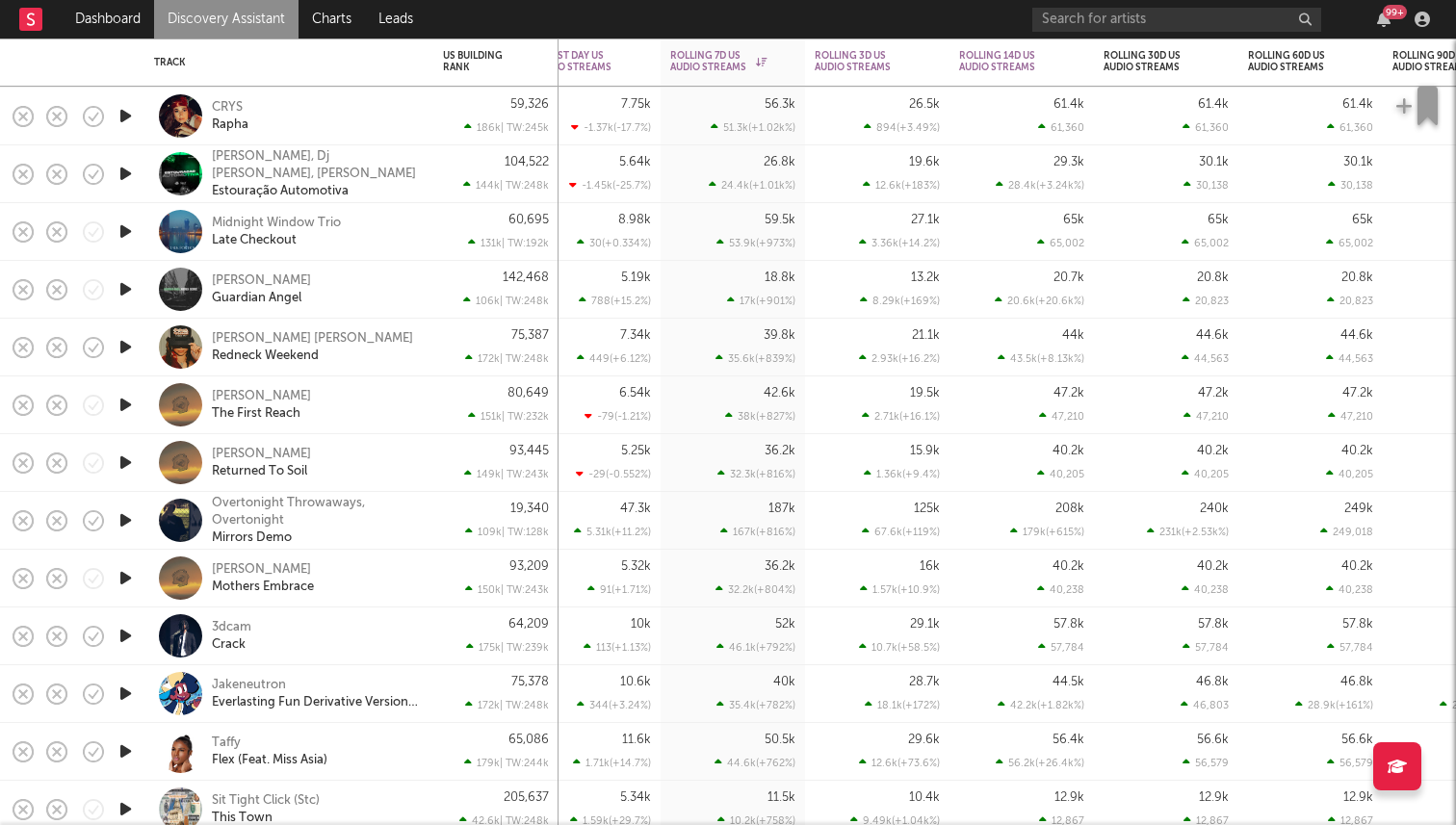
click at [122, 517] on icon "button" at bounding box center [126, 520] width 20 height 24
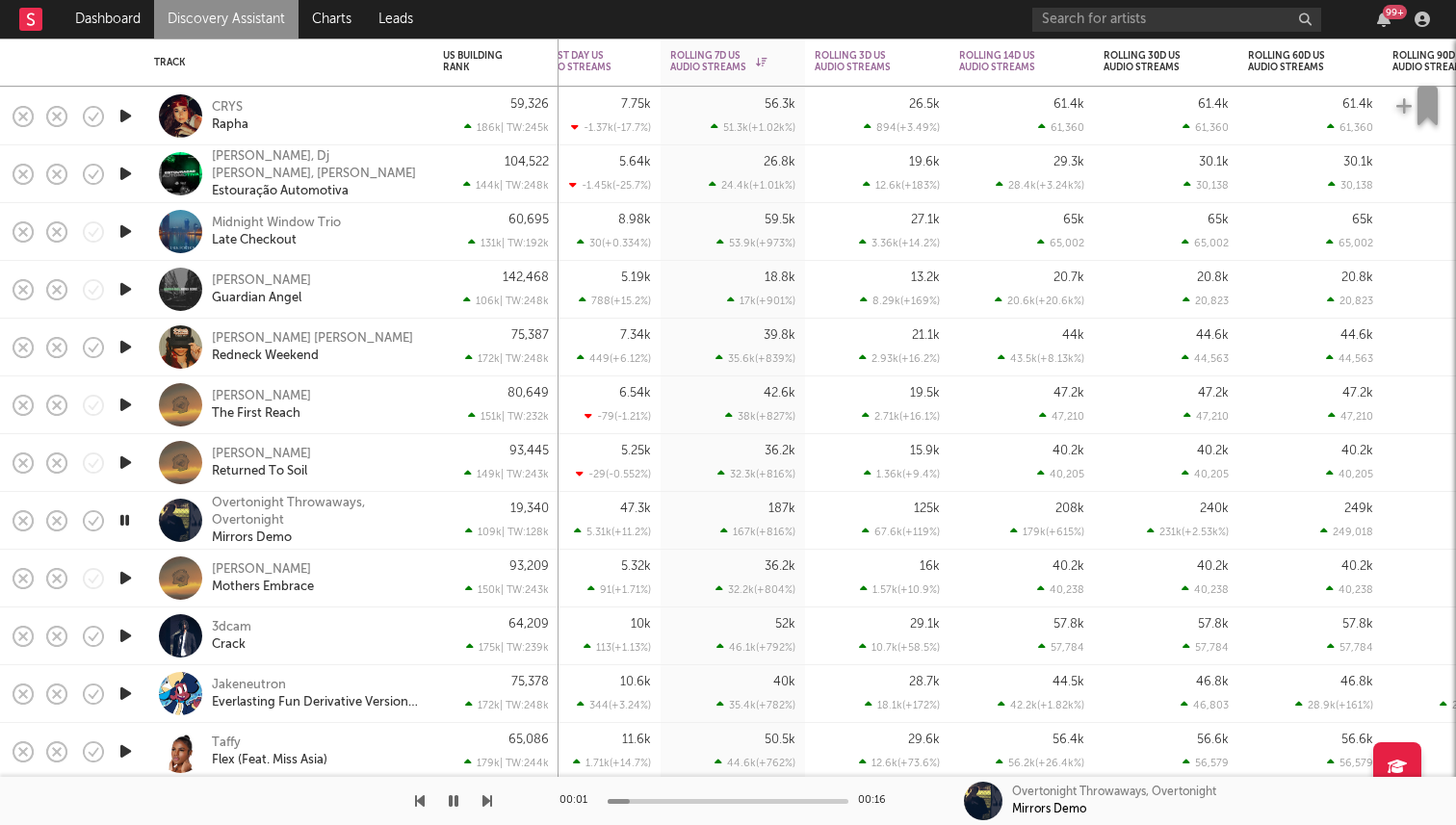
click at [122, 517] on icon "button" at bounding box center [125, 520] width 18 height 24
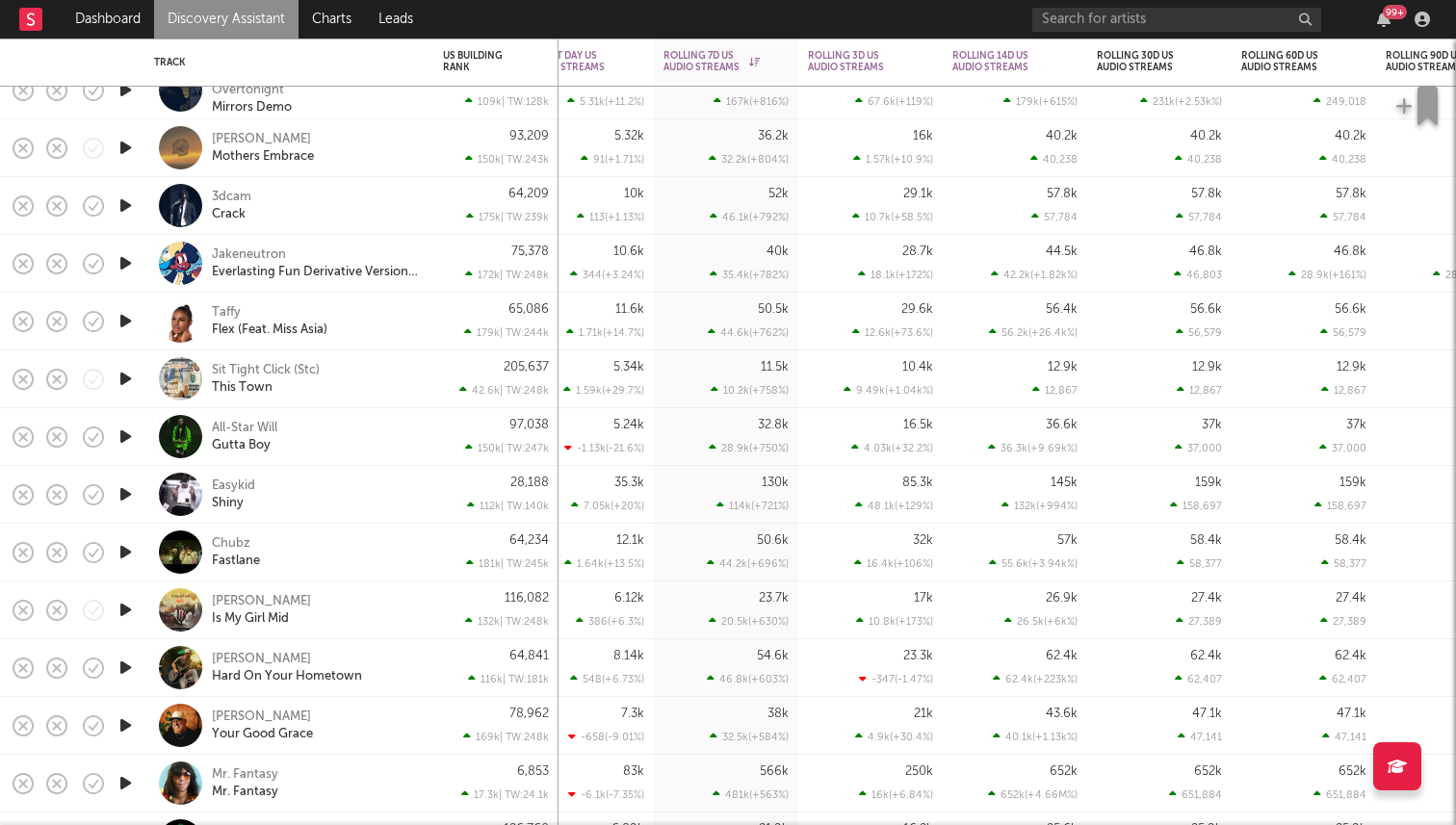
click at [123, 495] on icon "button" at bounding box center [126, 494] width 20 height 24
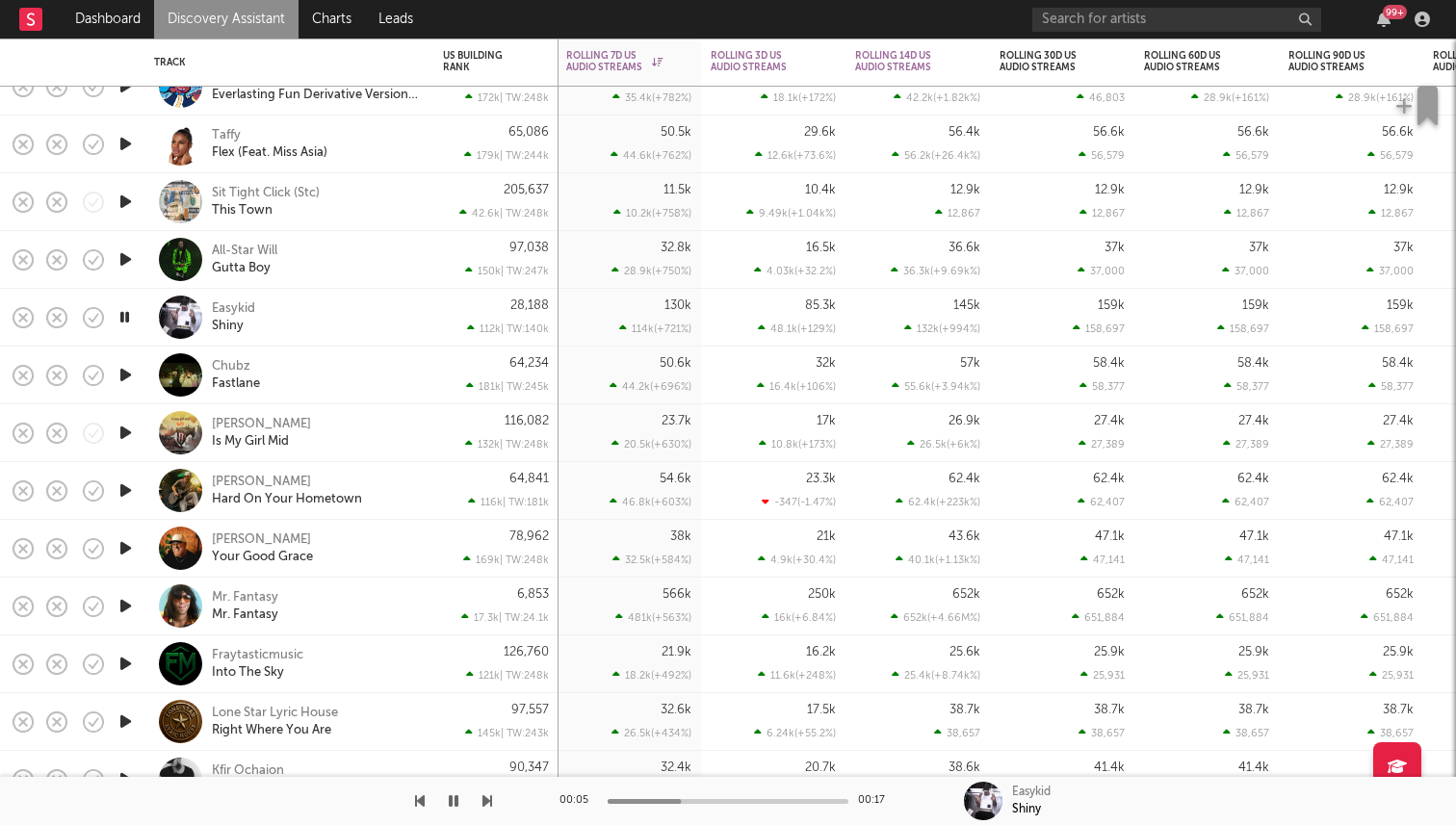
click at [129, 319] on icon "button" at bounding box center [125, 318] width 18 height 24
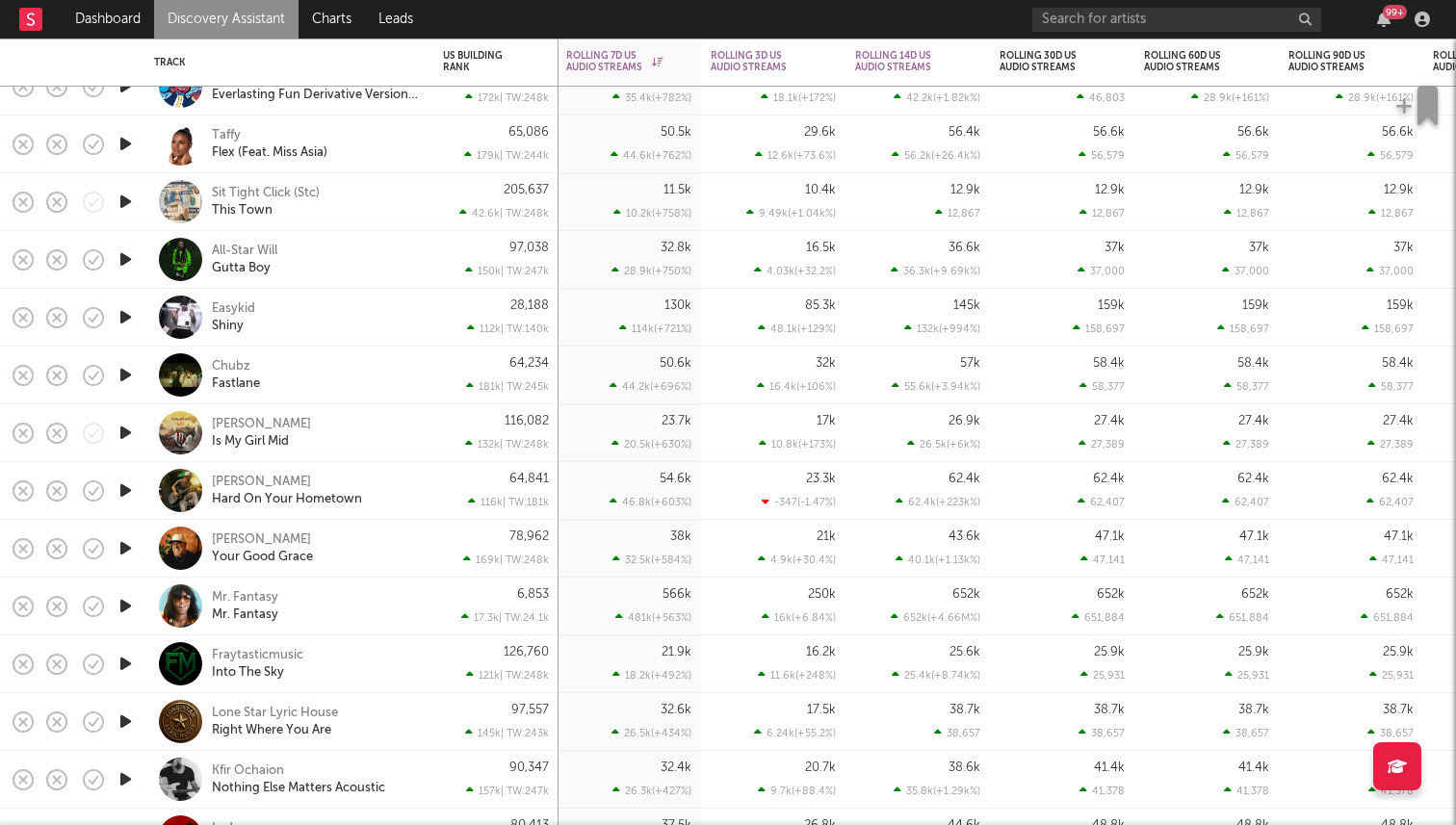
click at [122, 379] on icon "button" at bounding box center [126, 376] width 20 height 24
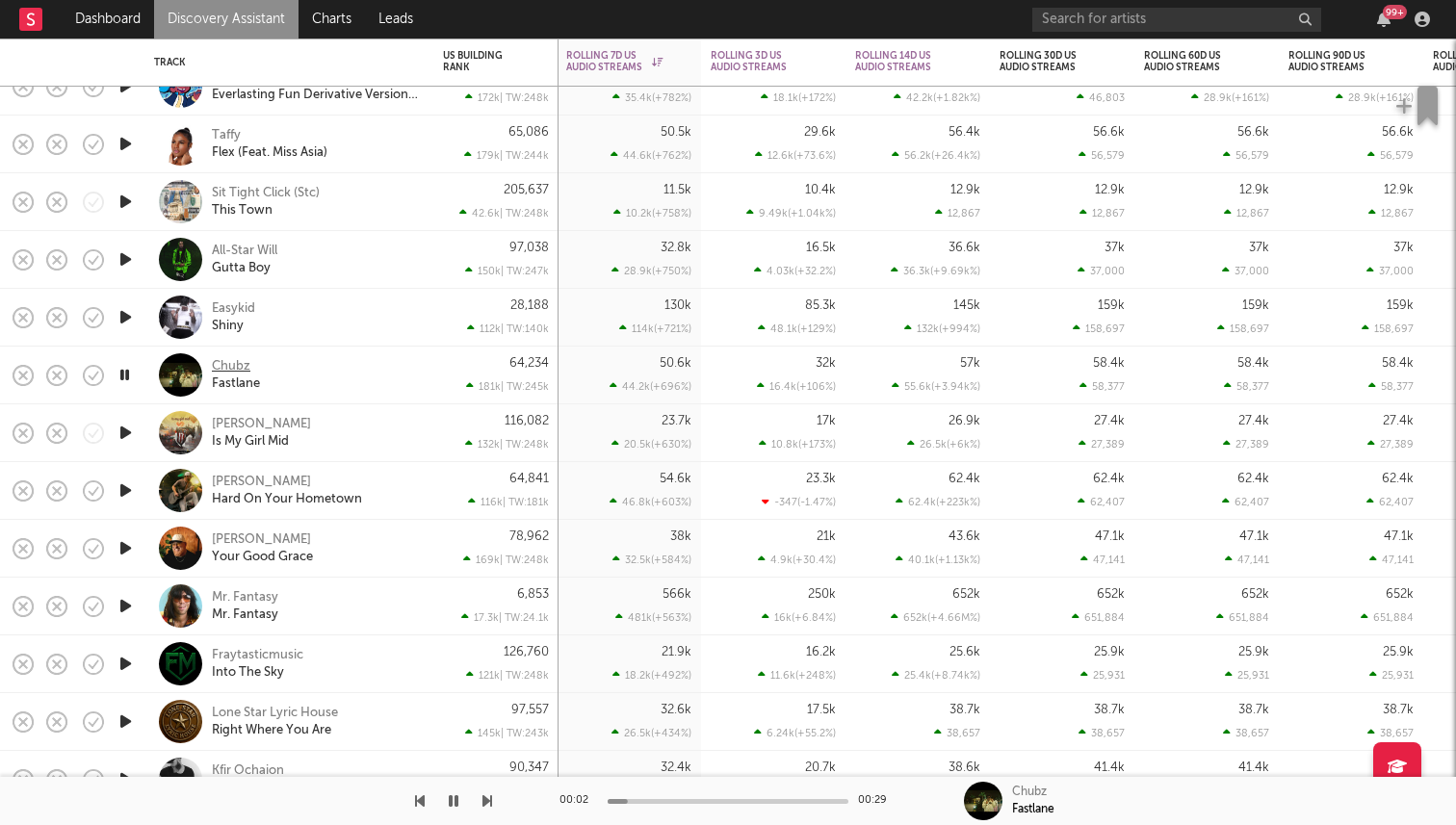
click at [237, 365] on div "Chubz" at bounding box center [231, 367] width 39 height 17
click at [128, 429] on icon "button" at bounding box center [126, 432] width 20 height 24
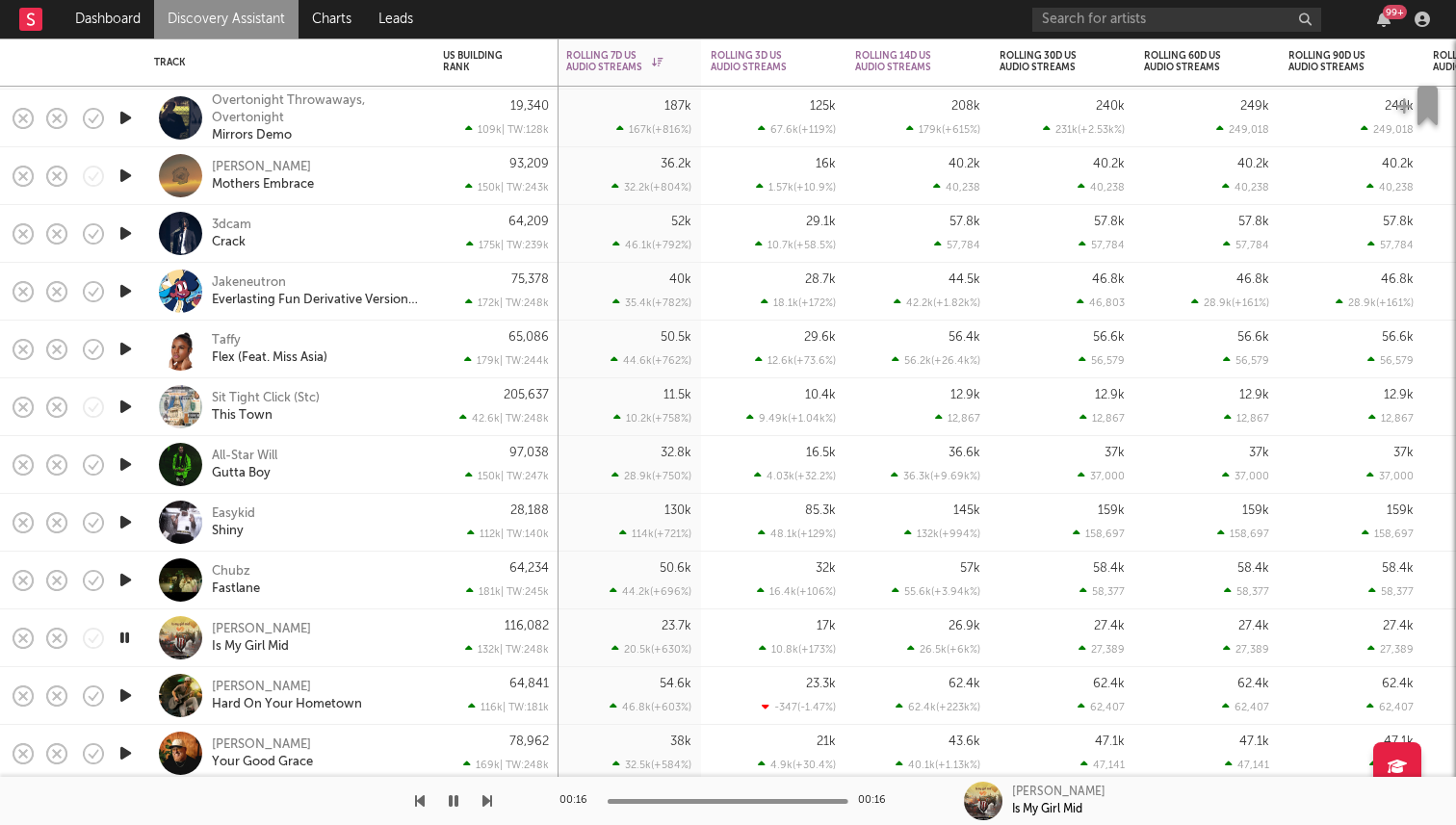
click at [130, 636] on icon "button" at bounding box center [125, 638] width 18 height 24
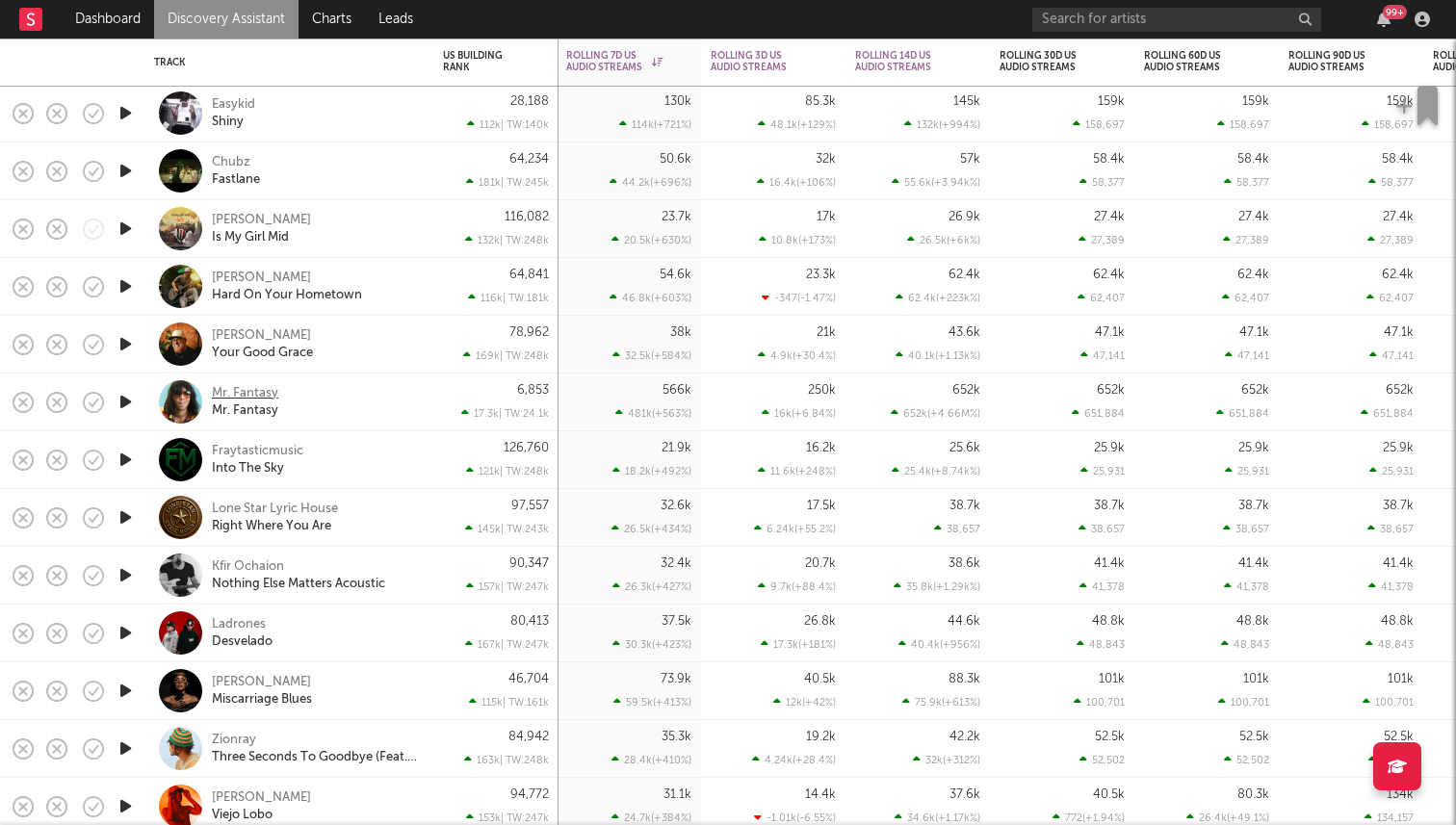
click at [230, 392] on div "Mr. Fantasy" at bounding box center [245, 394] width 67 height 17
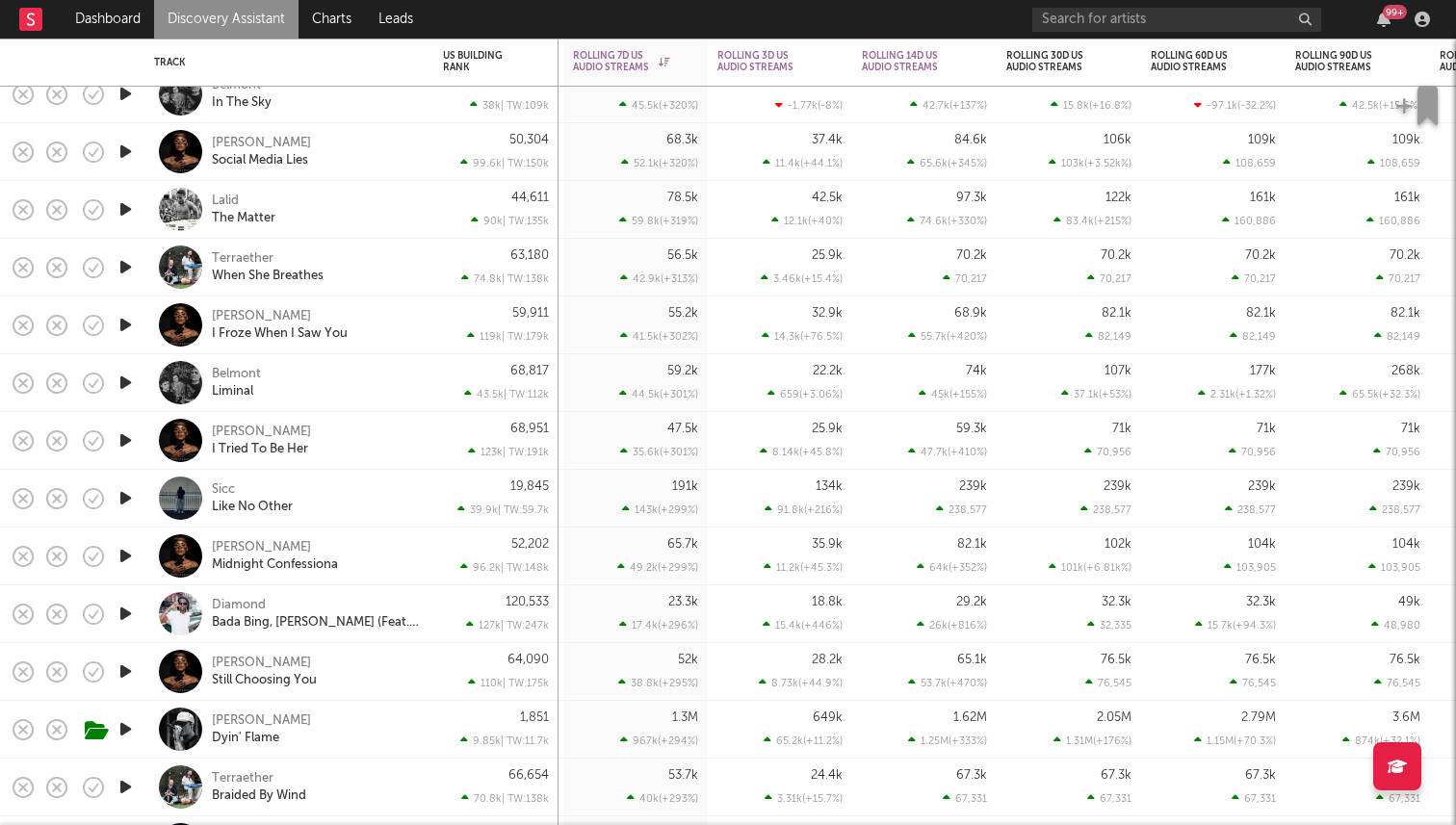
click at [121, 210] on icon "button" at bounding box center [126, 210] width 20 height 24
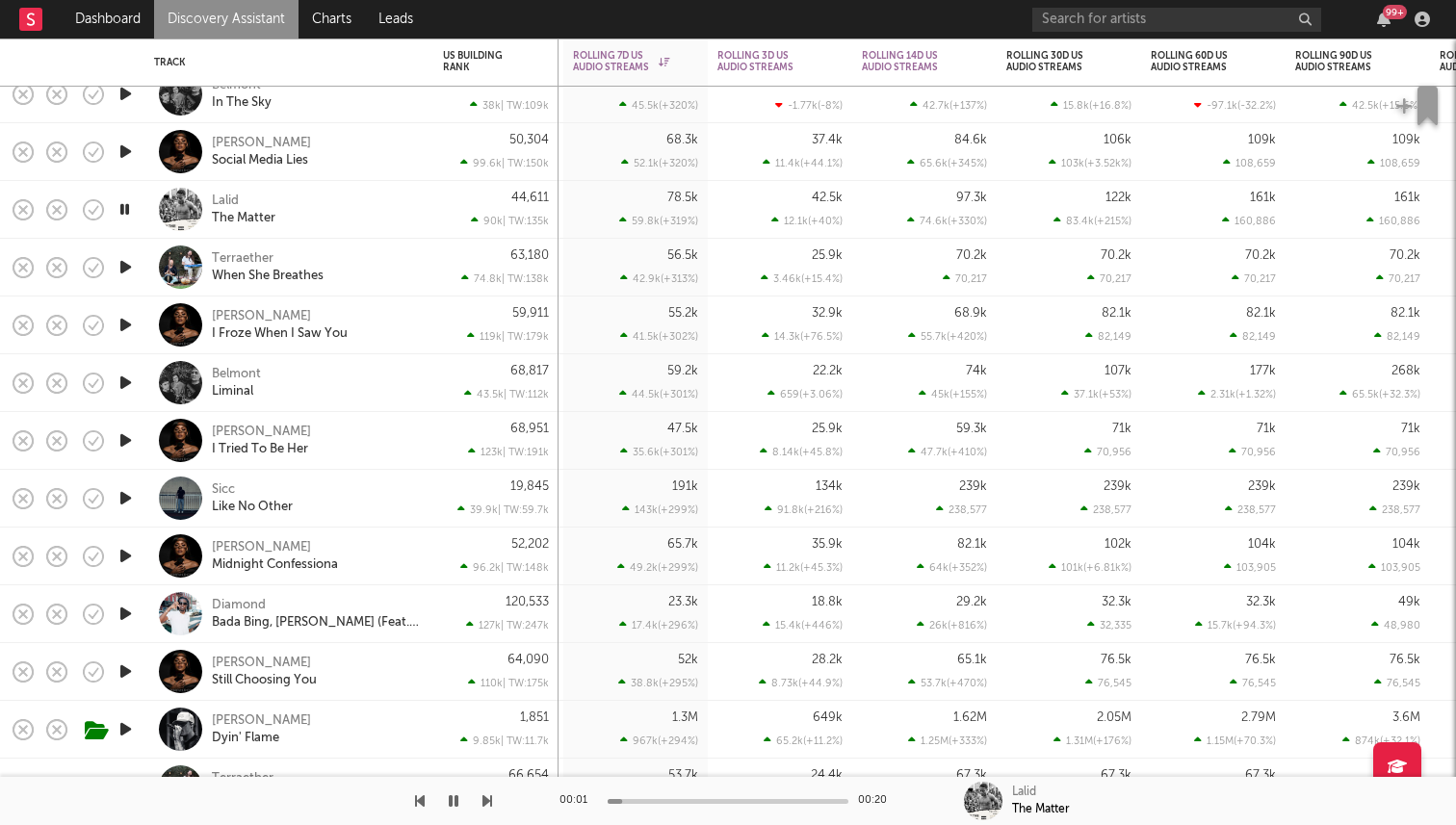
click at [121, 210] on icon "button" at bounding box center [125, 210] width 18 height 24
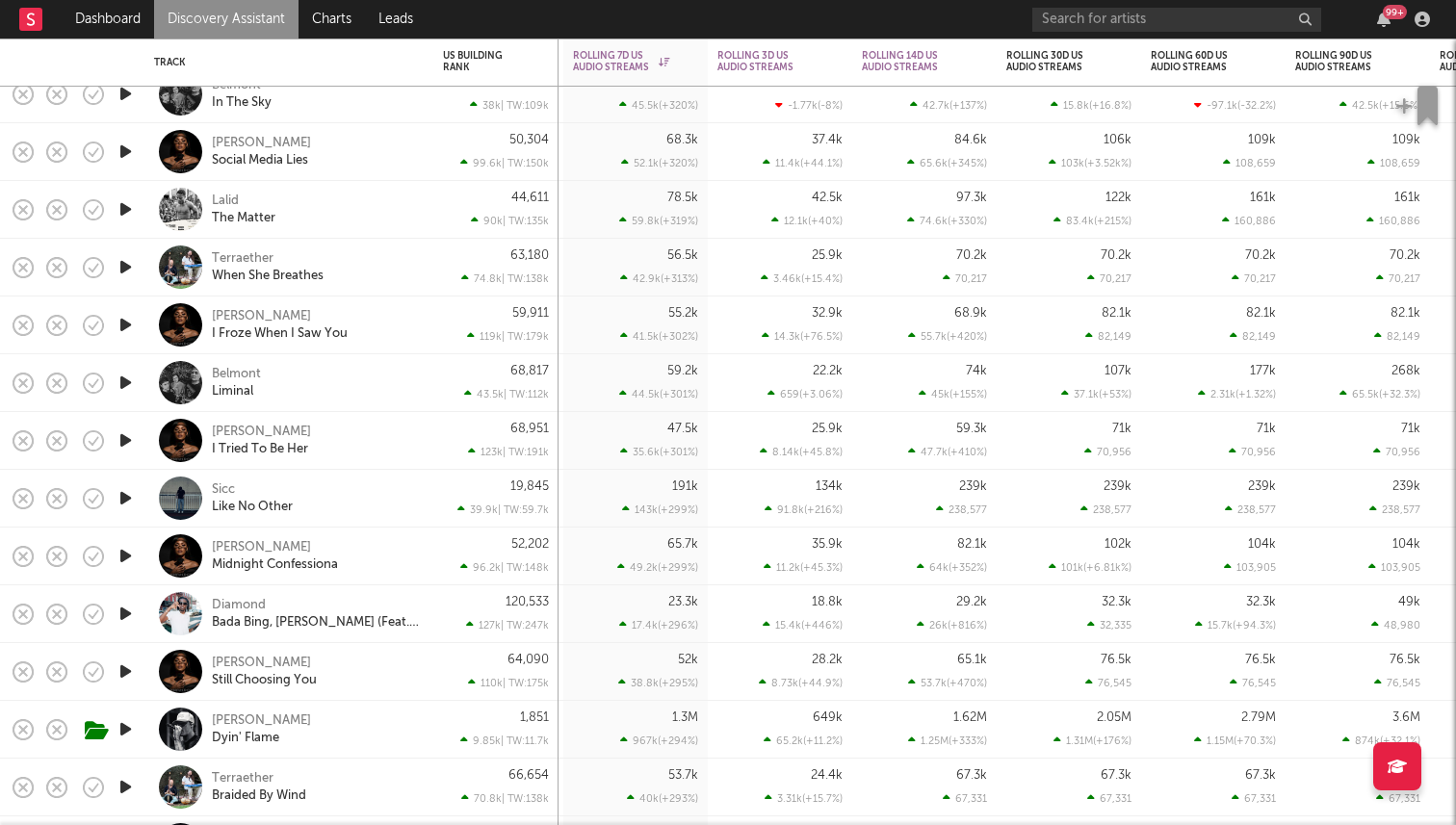
click at [122, 214] on icon "button" at bounding box center [126, 210] width 20 height 24
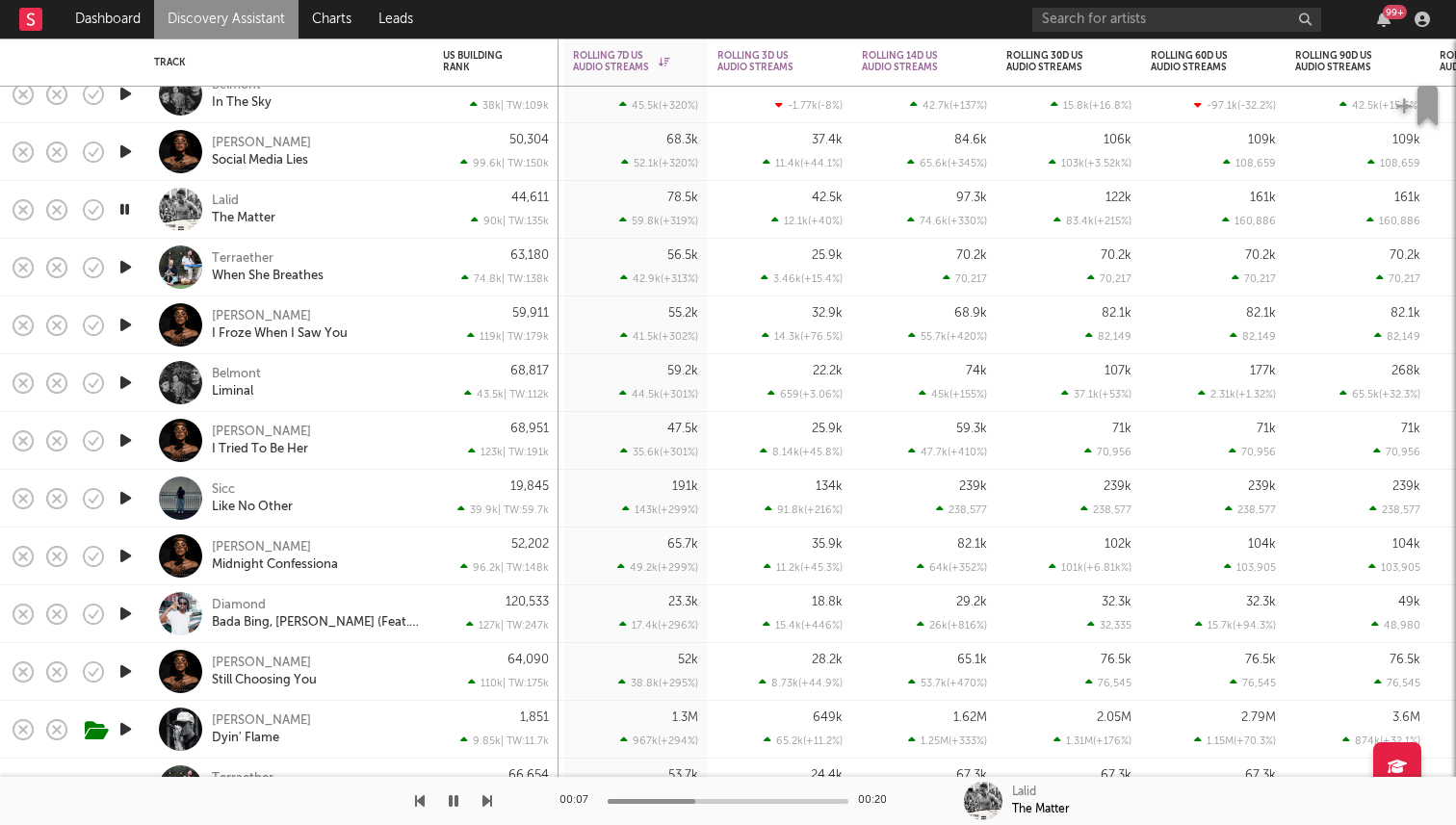
click at [127, 211] on icon "button" at bounding box center [125, 210] width 18 height 24
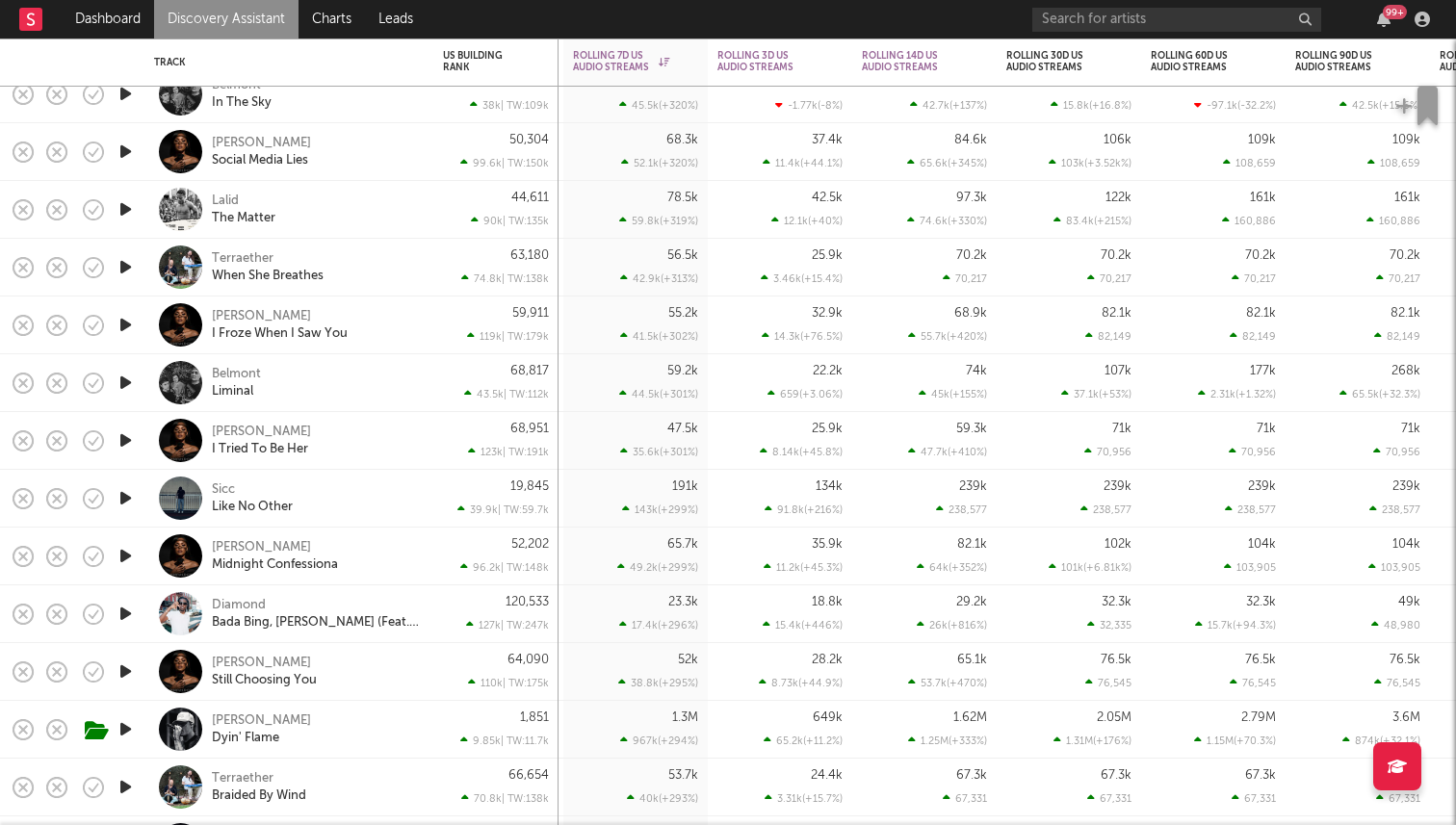
click at [128, 261] on icon "button" at bounding box center [126, 268] width 20 height 24
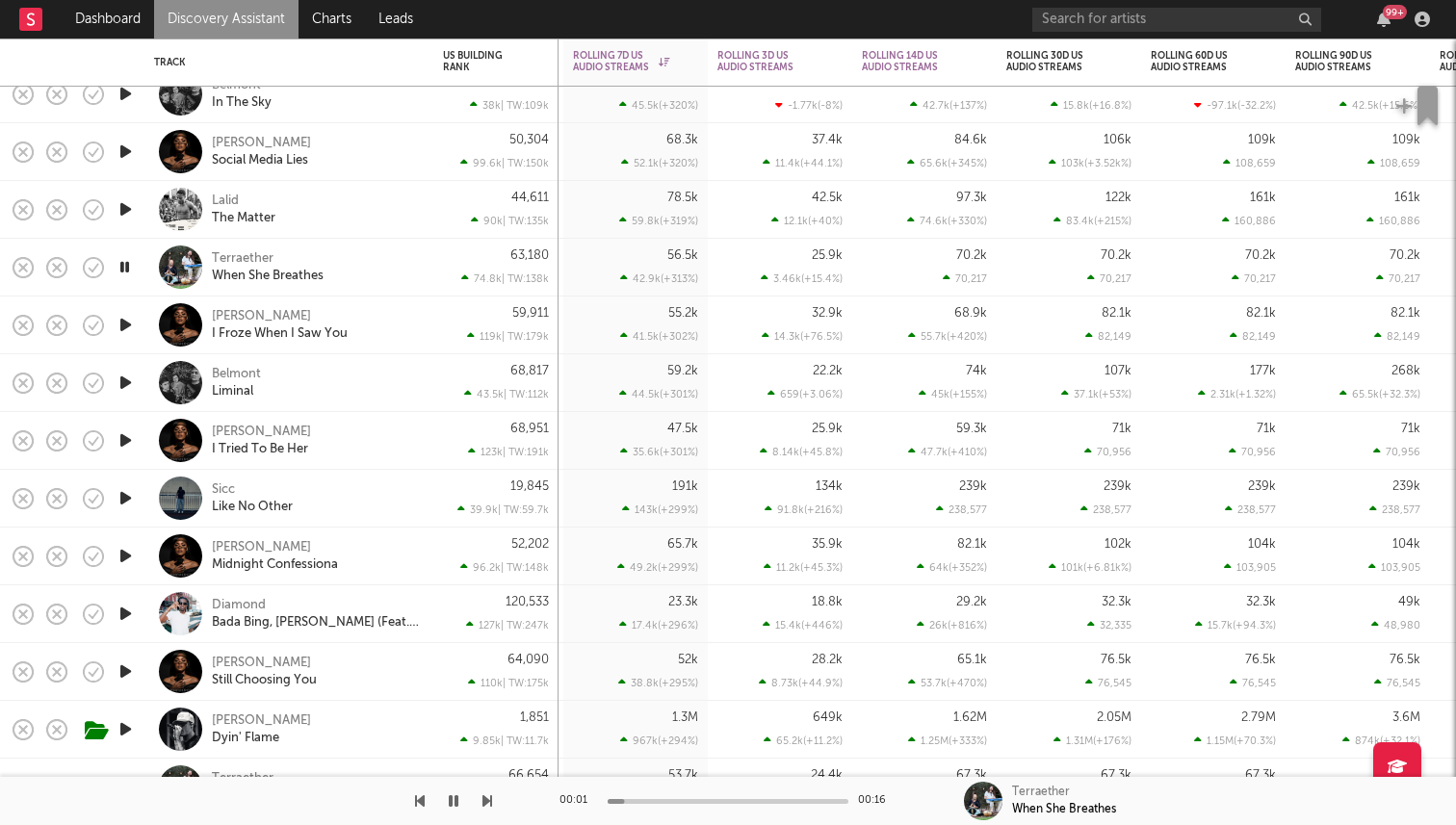
click at [128, 261] on icon "button" at bounding box center [125, 268] width 18 height 24
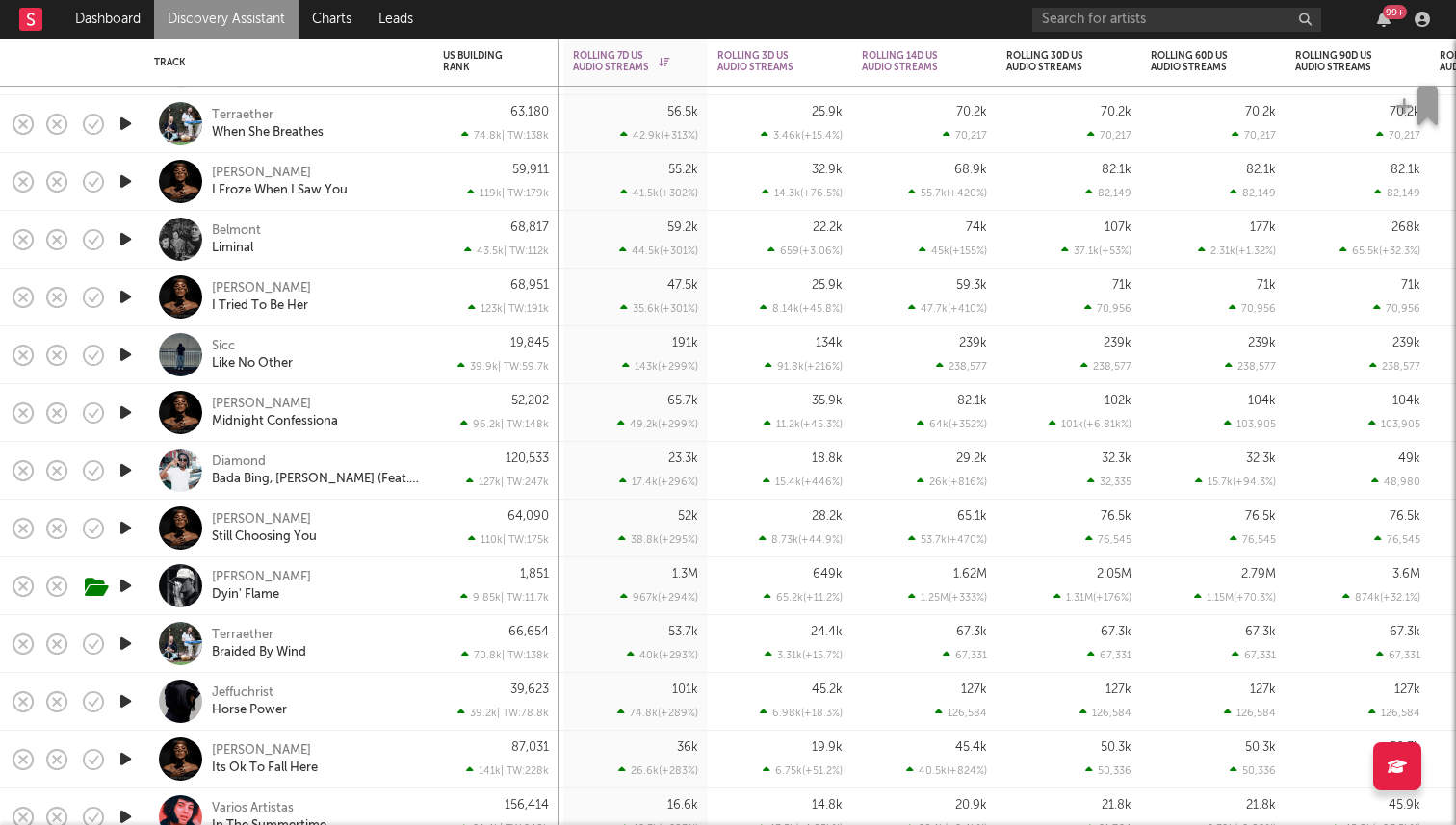
click at [124, 357] on icon "button" at bounding box center [126, 355] width 20 height 24
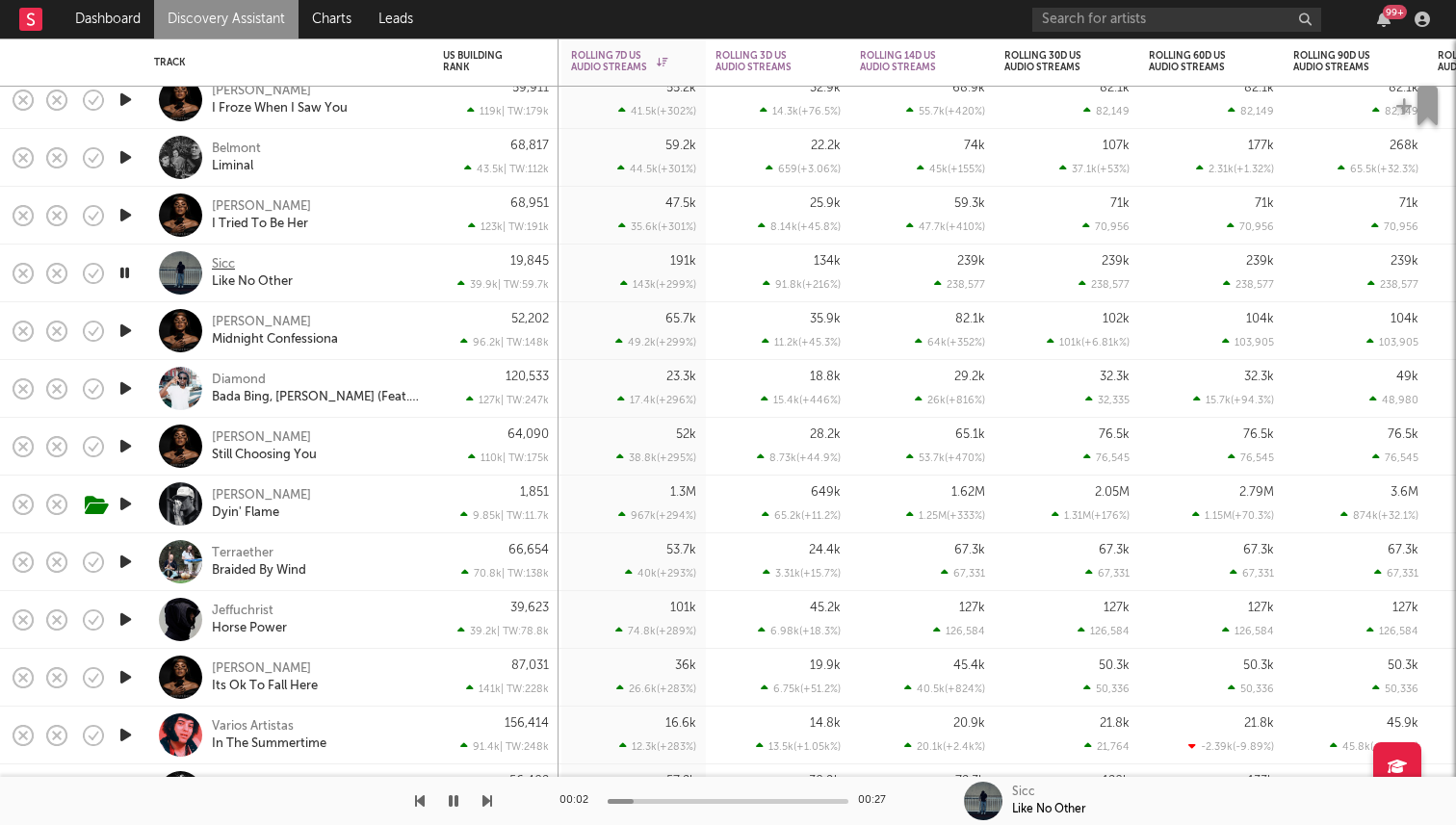
click at [225, 262] on div "Sicc" at bounding box center [223, 265] width 23 height 17
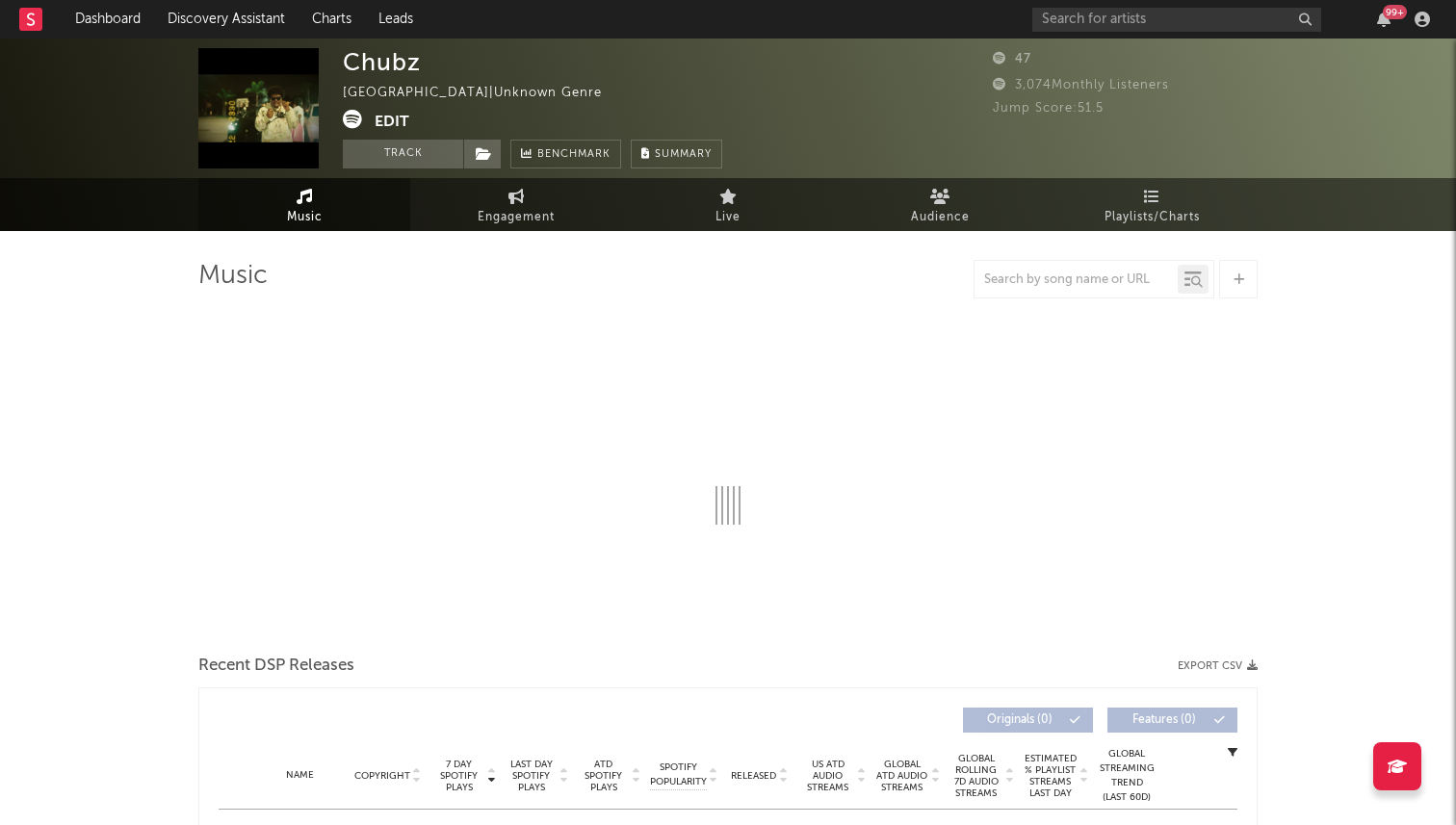
select select "1w"
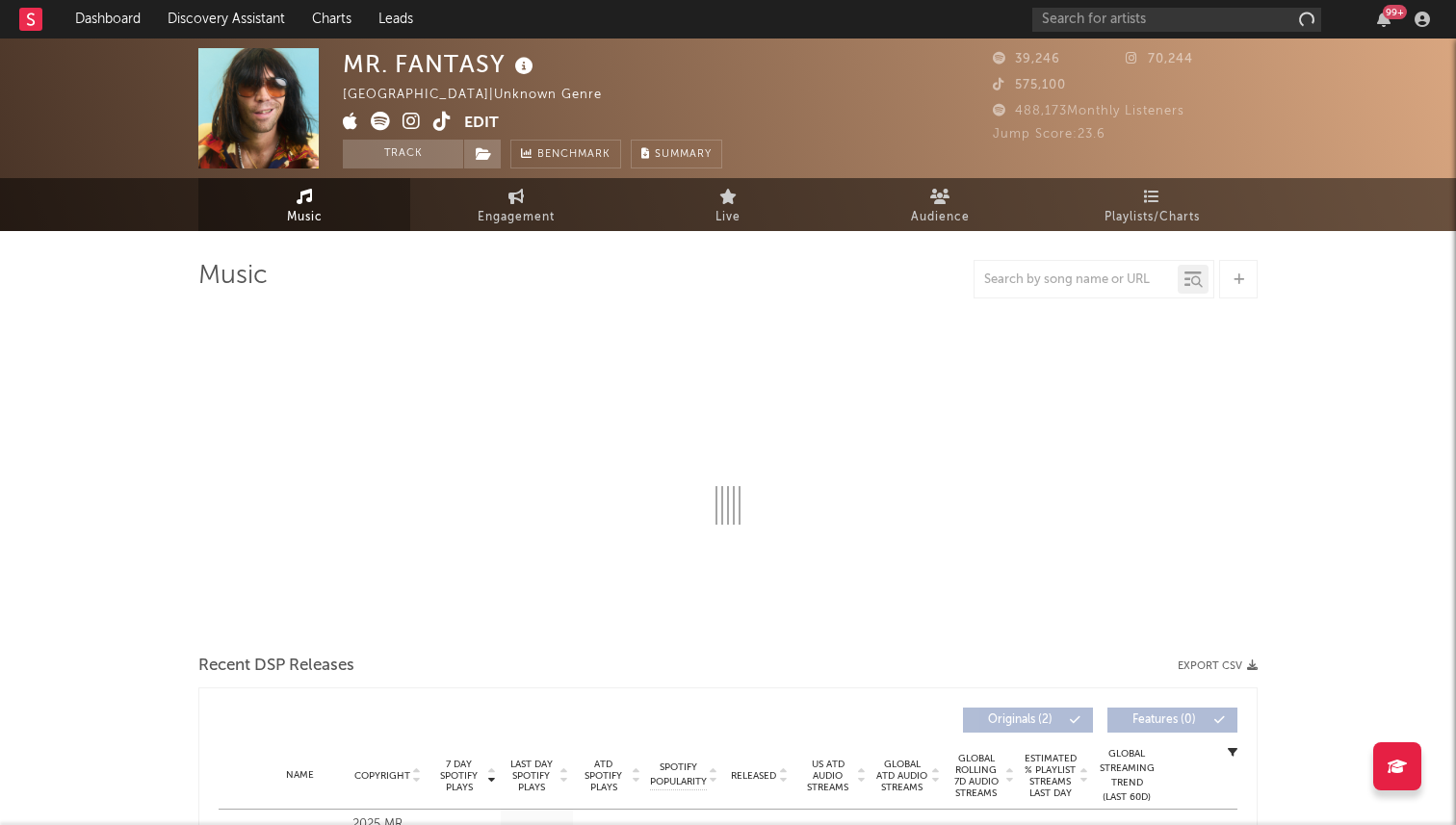
select select "1w"
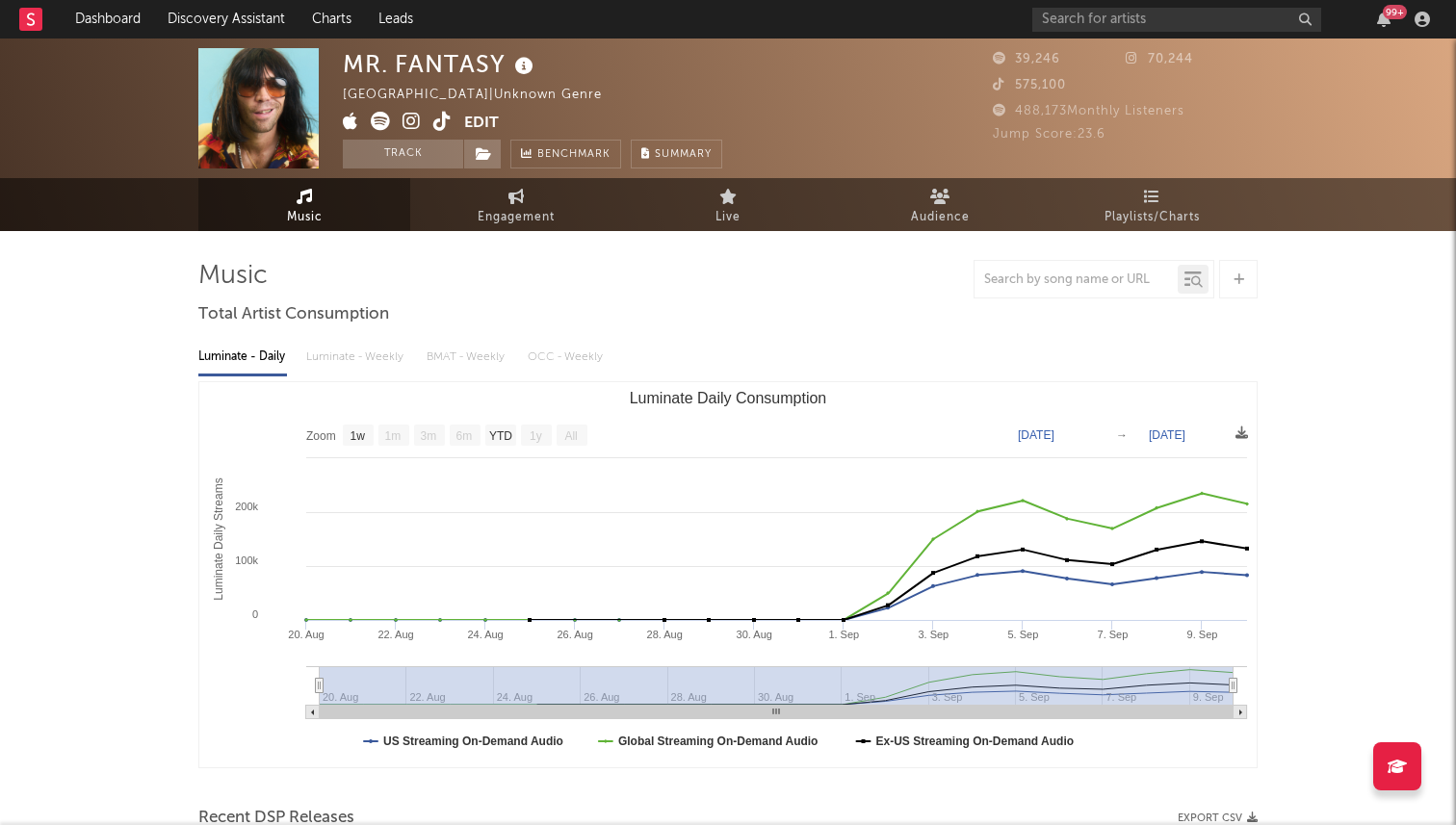
click at [436, 122] on icon at bounding box center [442, 121] width 18 height 19
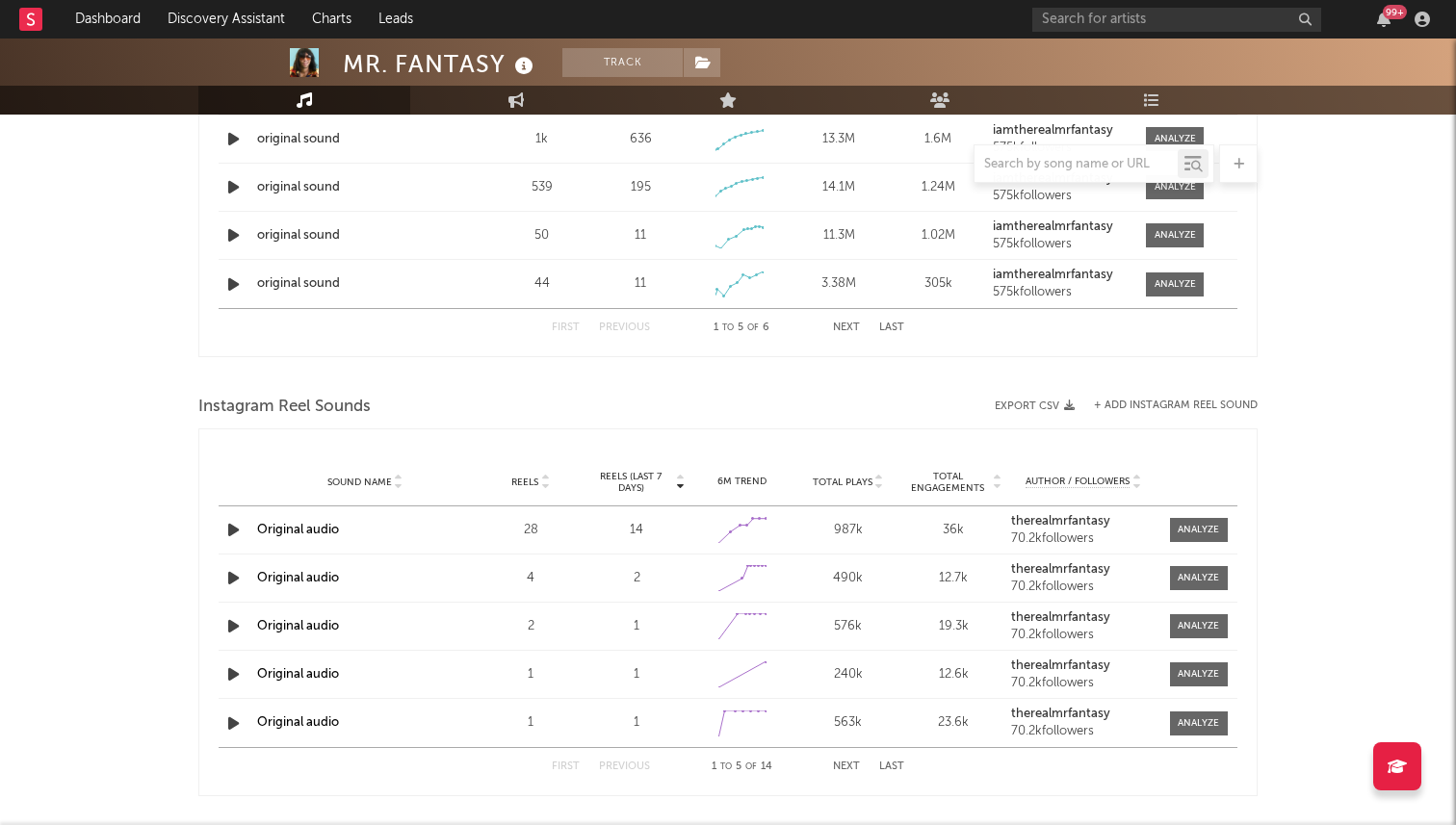
scroll to position [1274, 0]
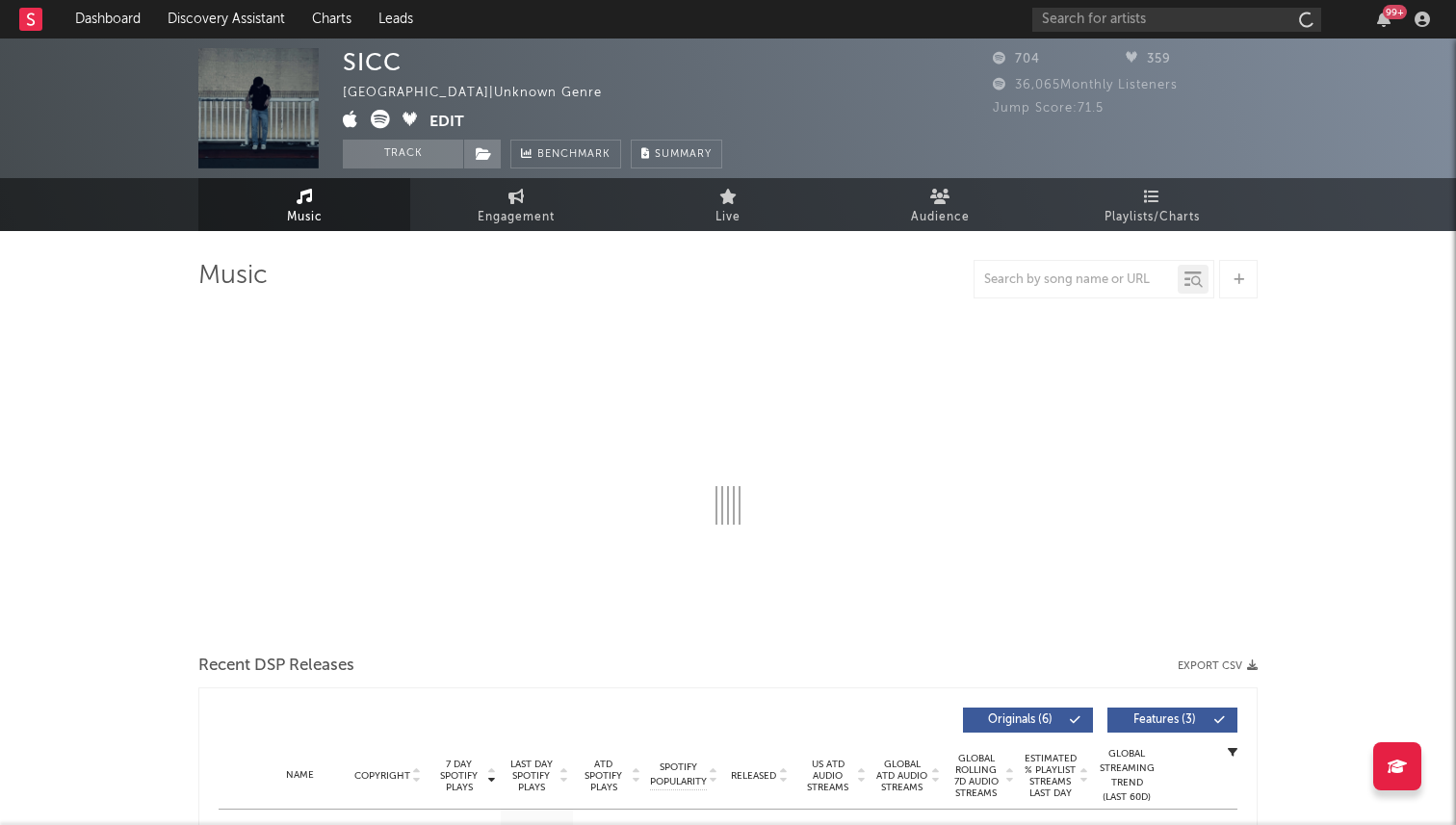
select select "1w"
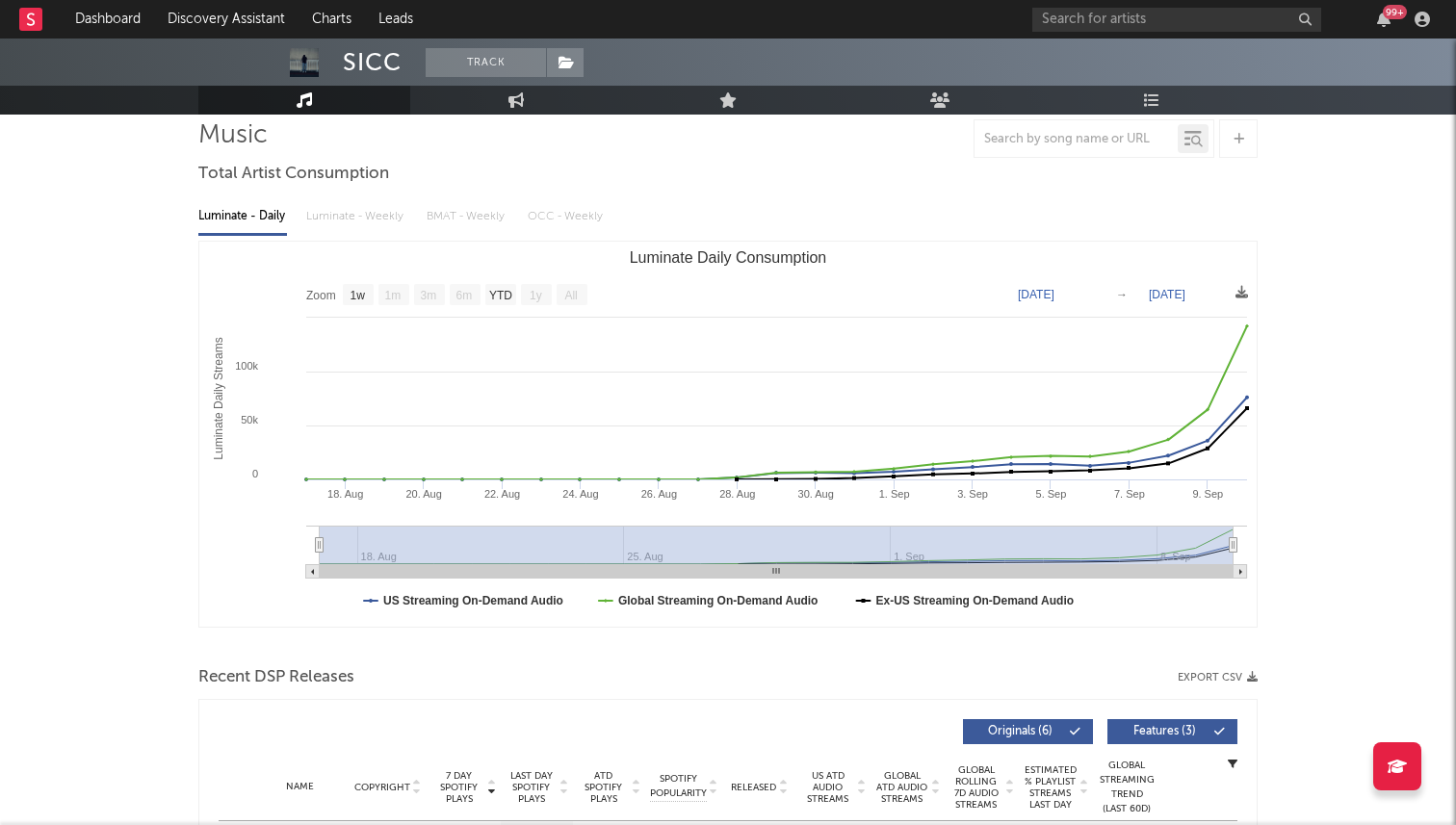
scroll to position [532, 0]
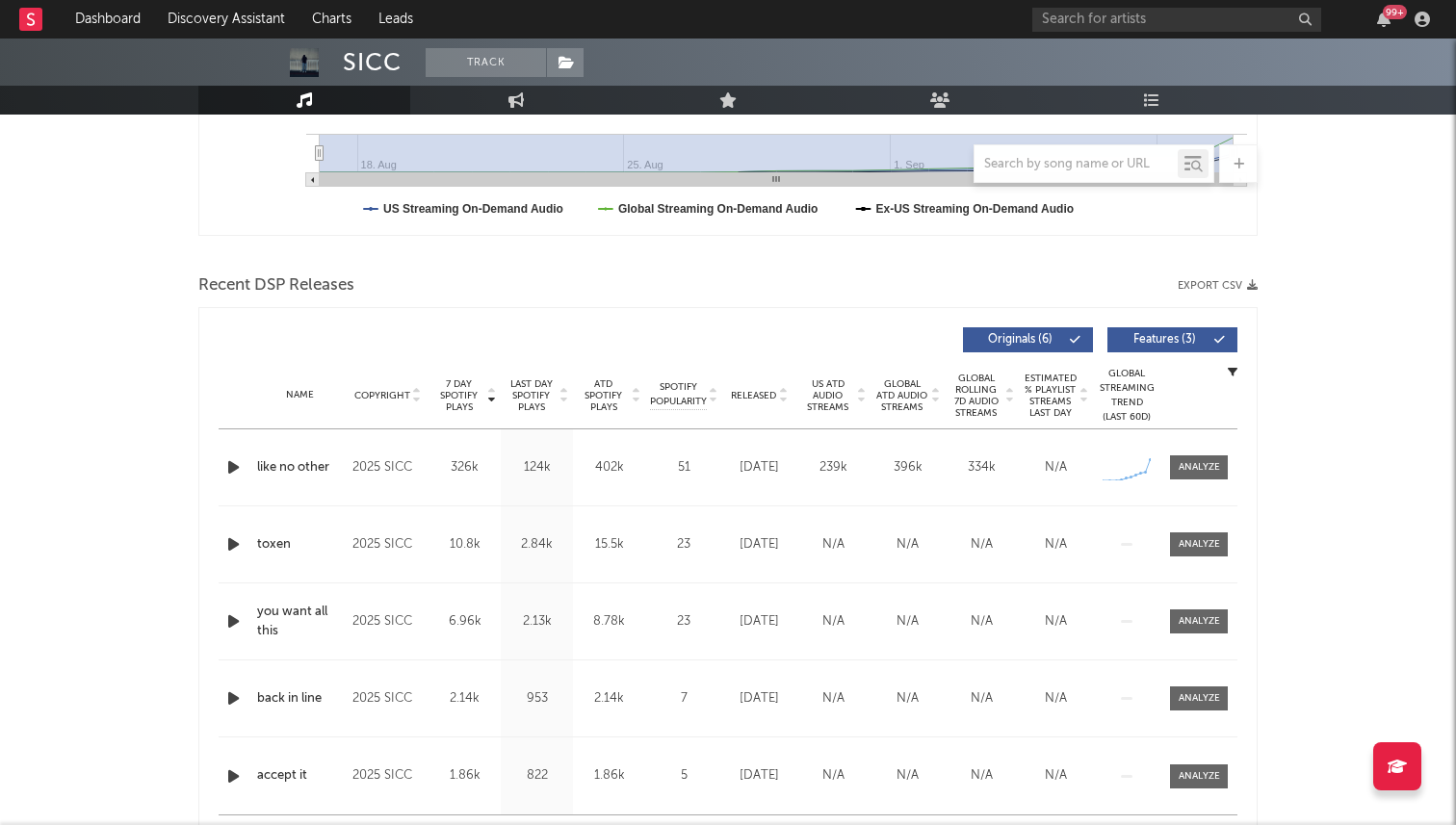
click at [296, 461] on div "like no other" at bounding box center [300, 467] width 86 height 19
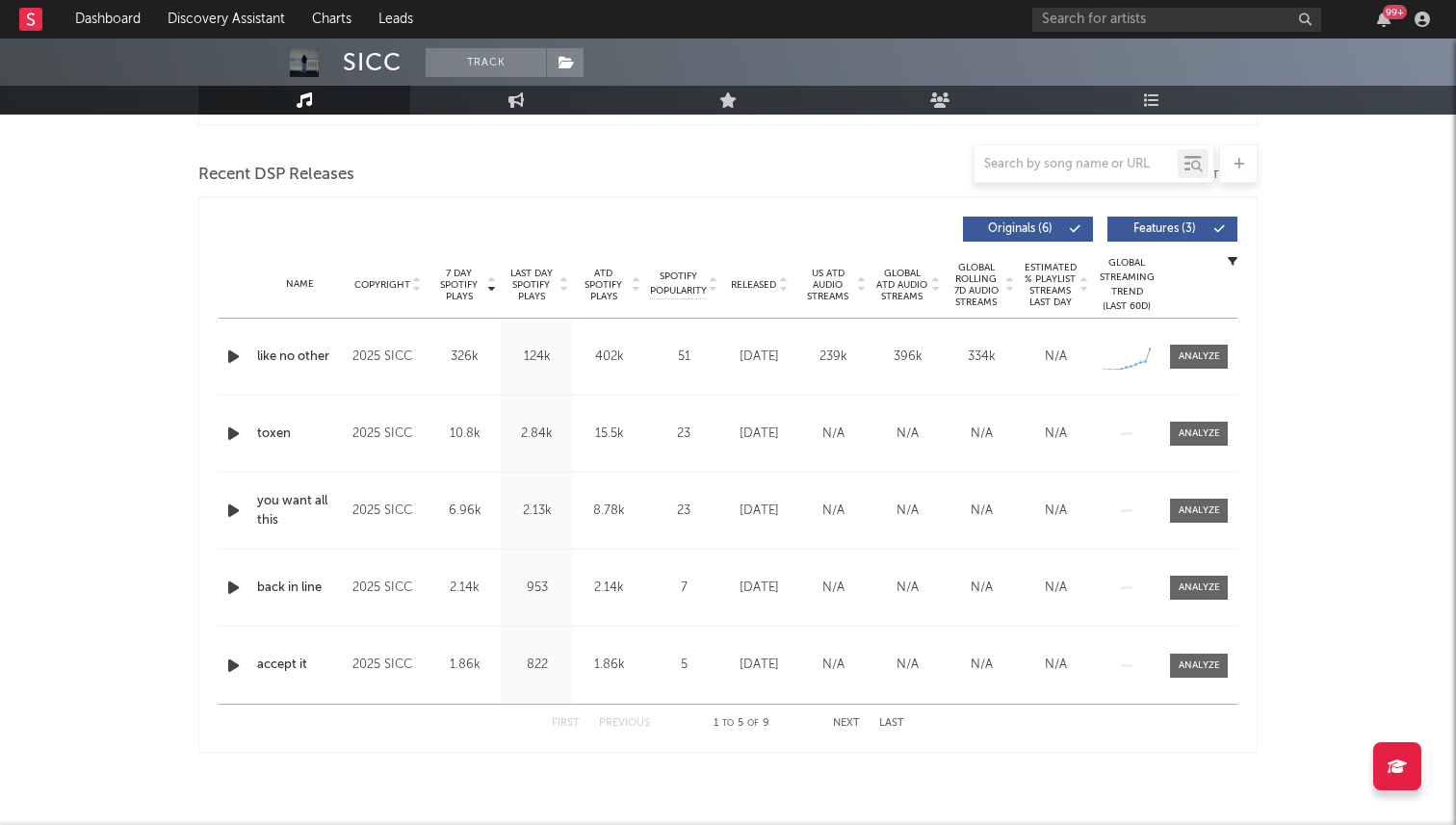
scroll to position [653, 0]
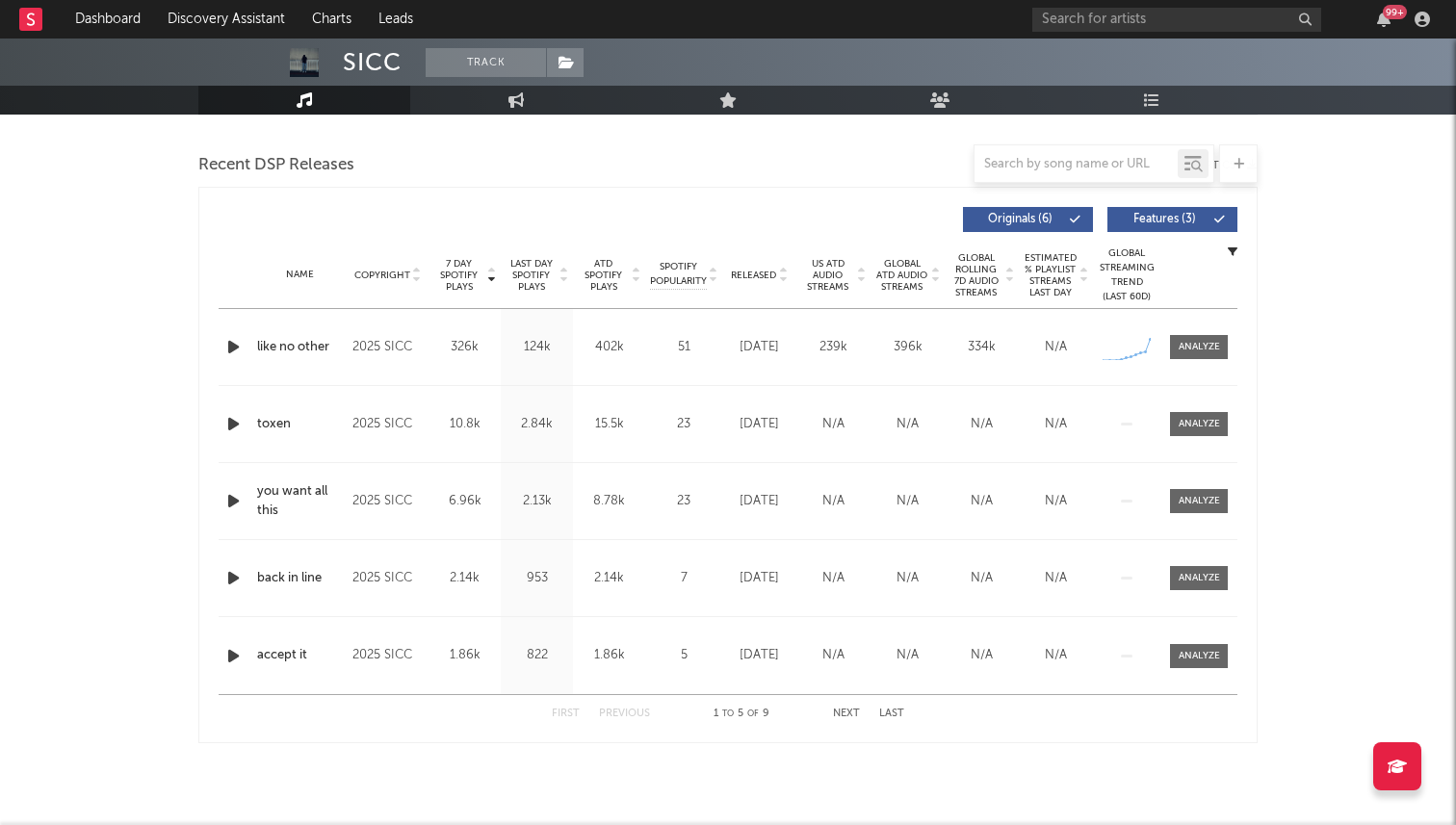
click at [234, 339] on icon "button" at bounding box center [234, 348] width 20 height 24
click at [235, 339] on icon "button" at bounding box center [233, 348] width 18 height 24
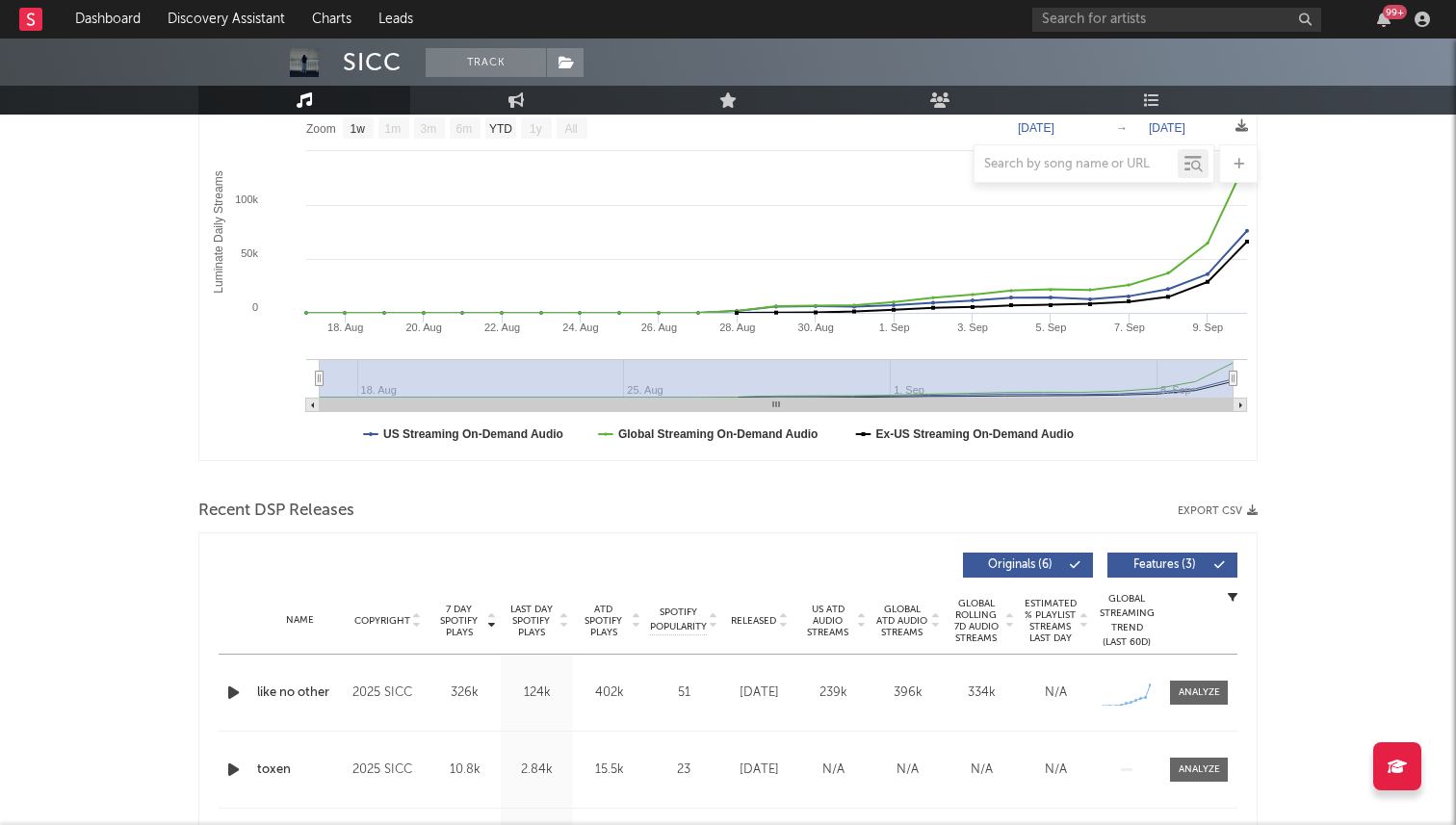
scroll to position [662, 0]
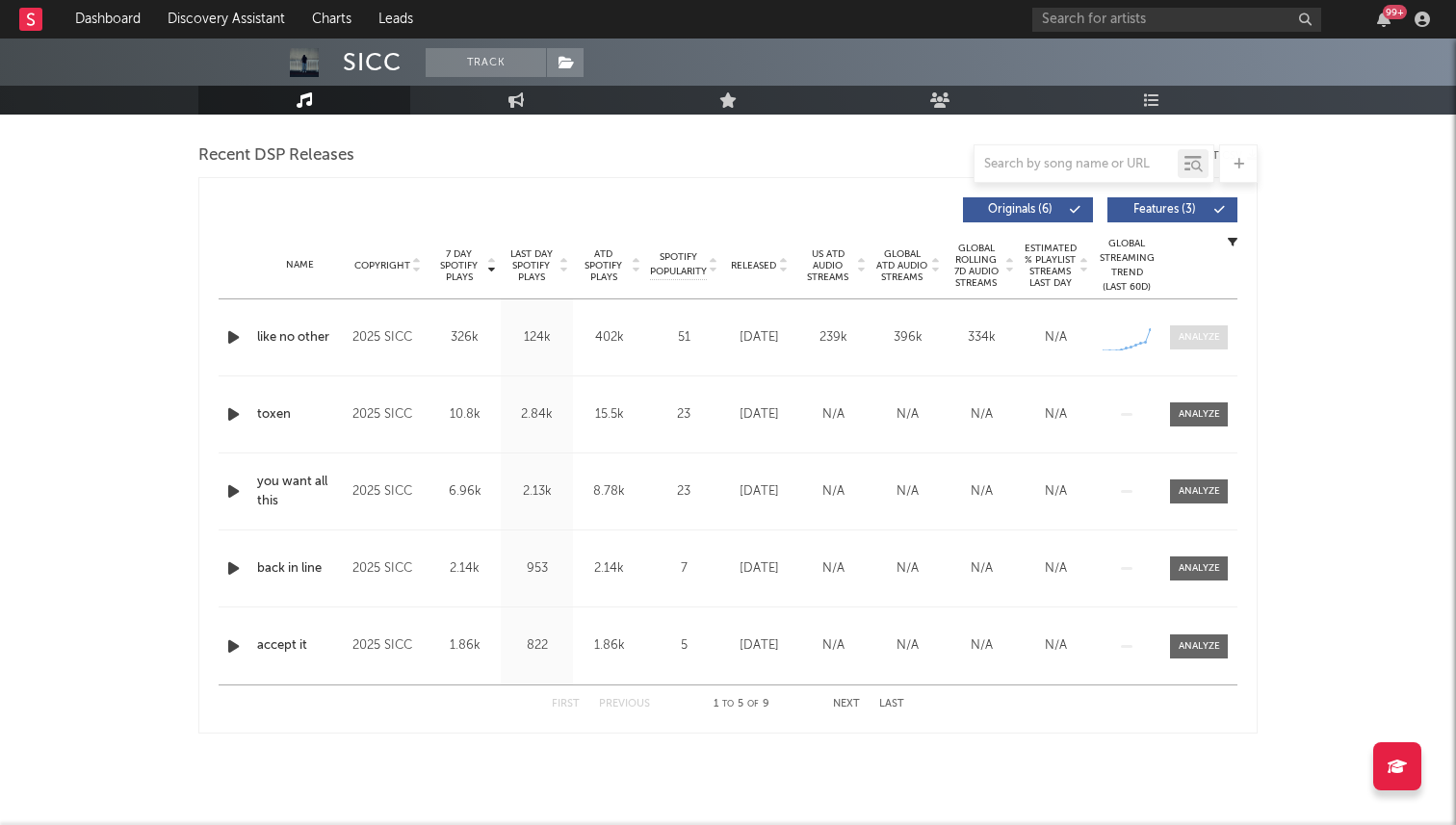
click at [1207, 335] on div at bounding box center [1198, 338] width 41 height 14
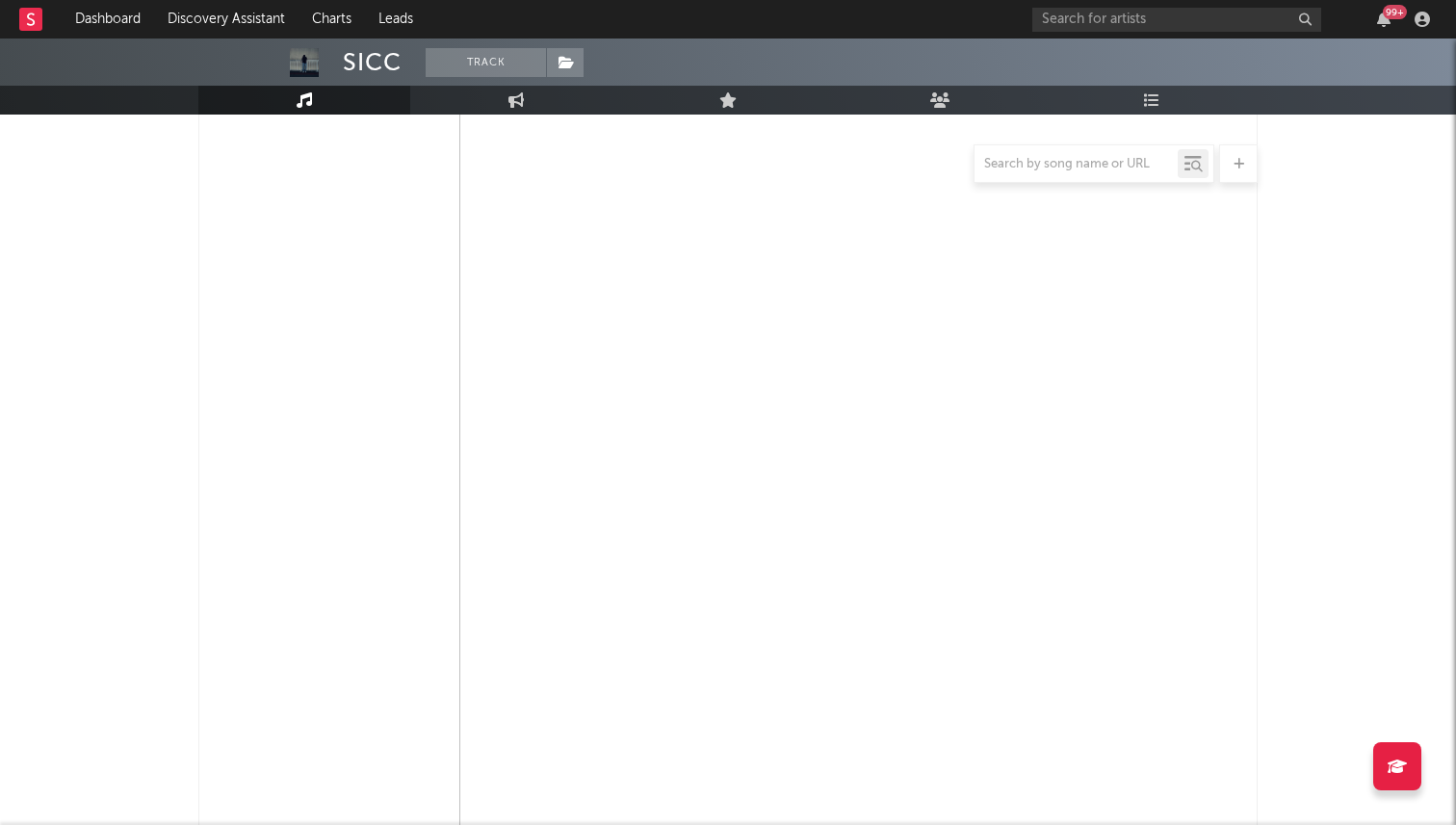
select select "1w"
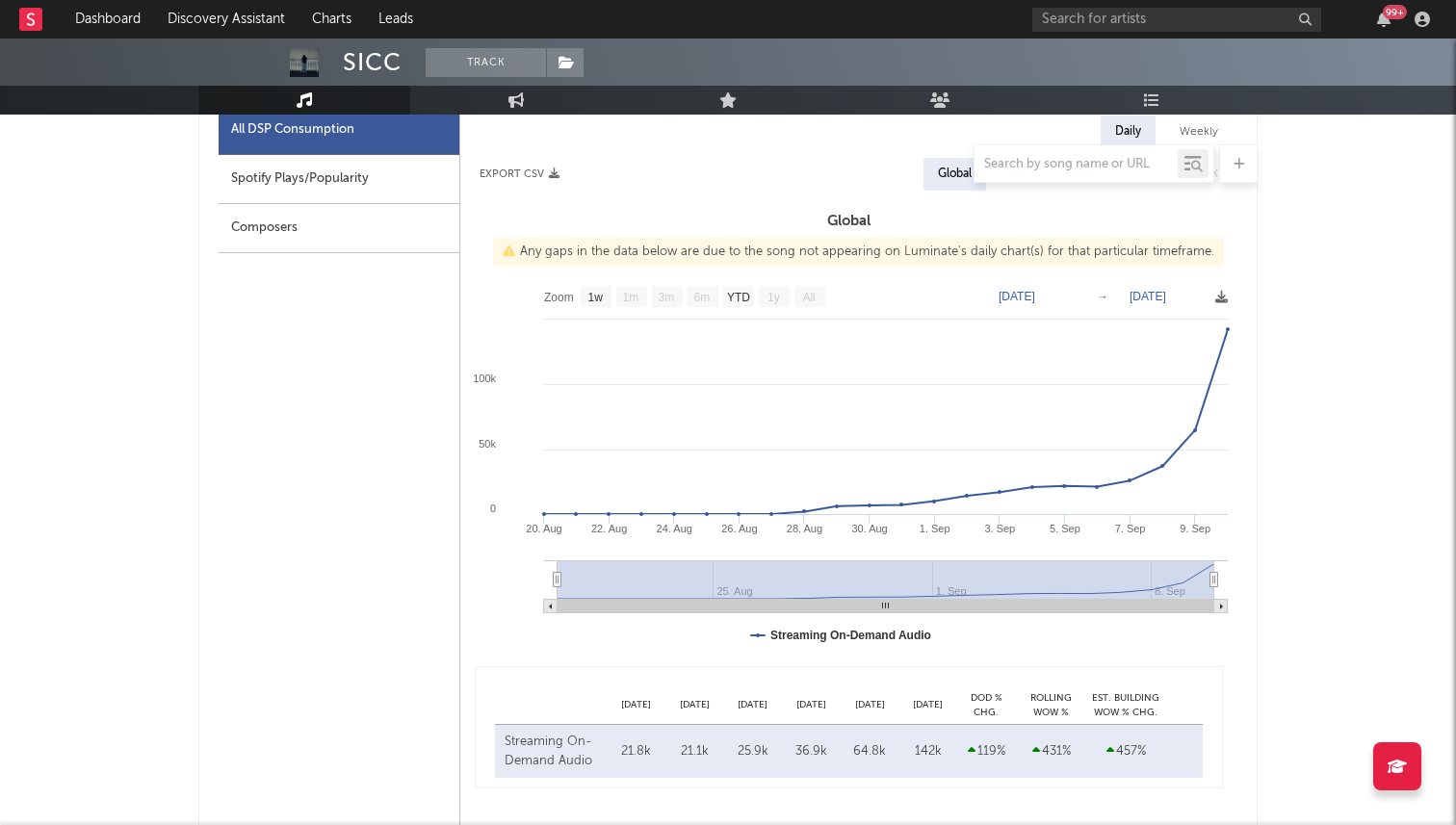
scroll to position [878, 0]
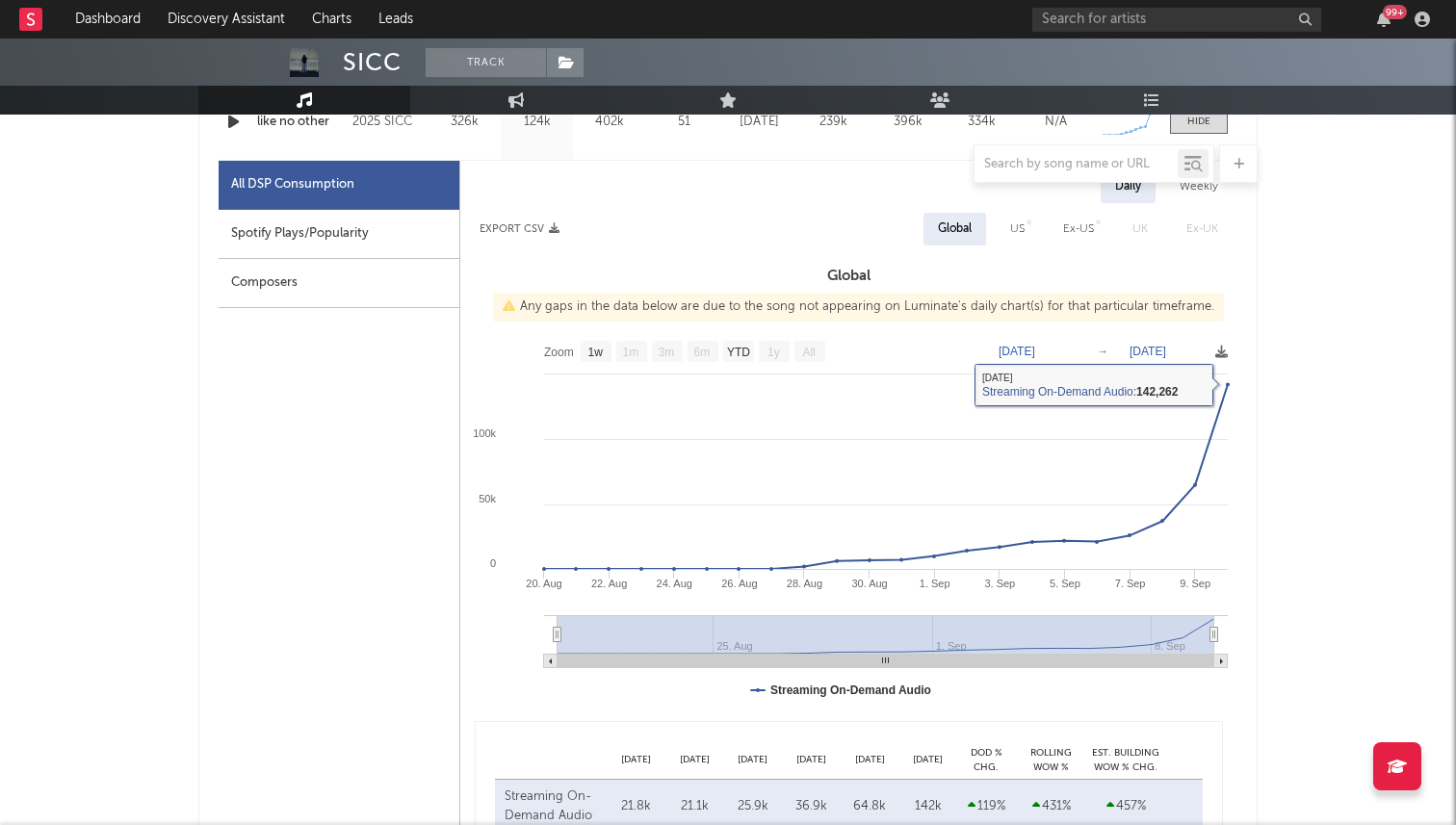
click at [1028, 234] on div "US" at bounding box center [1017, 229] width 43 height 33
select select "1w"
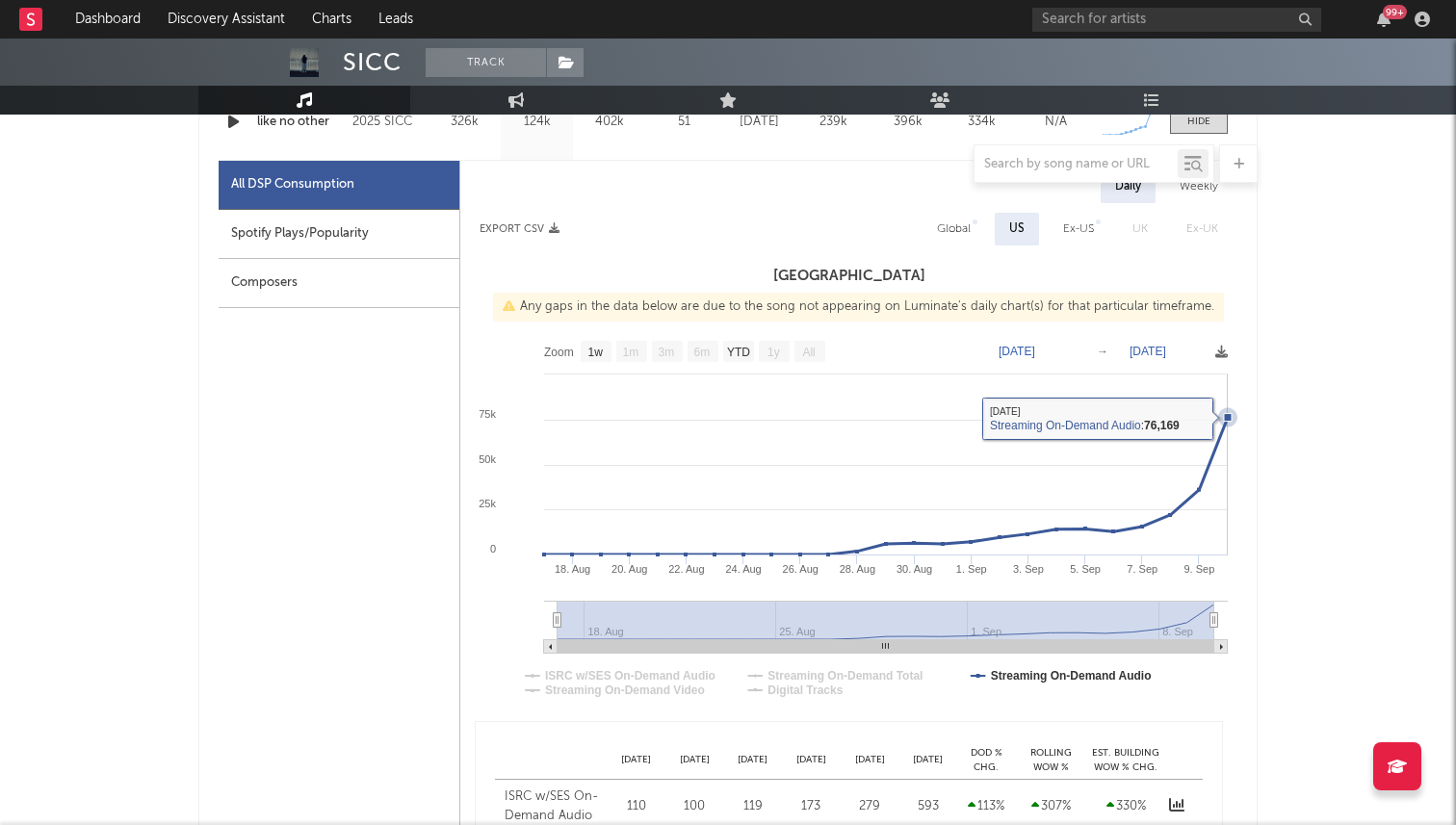
scroll to position [862, 0]
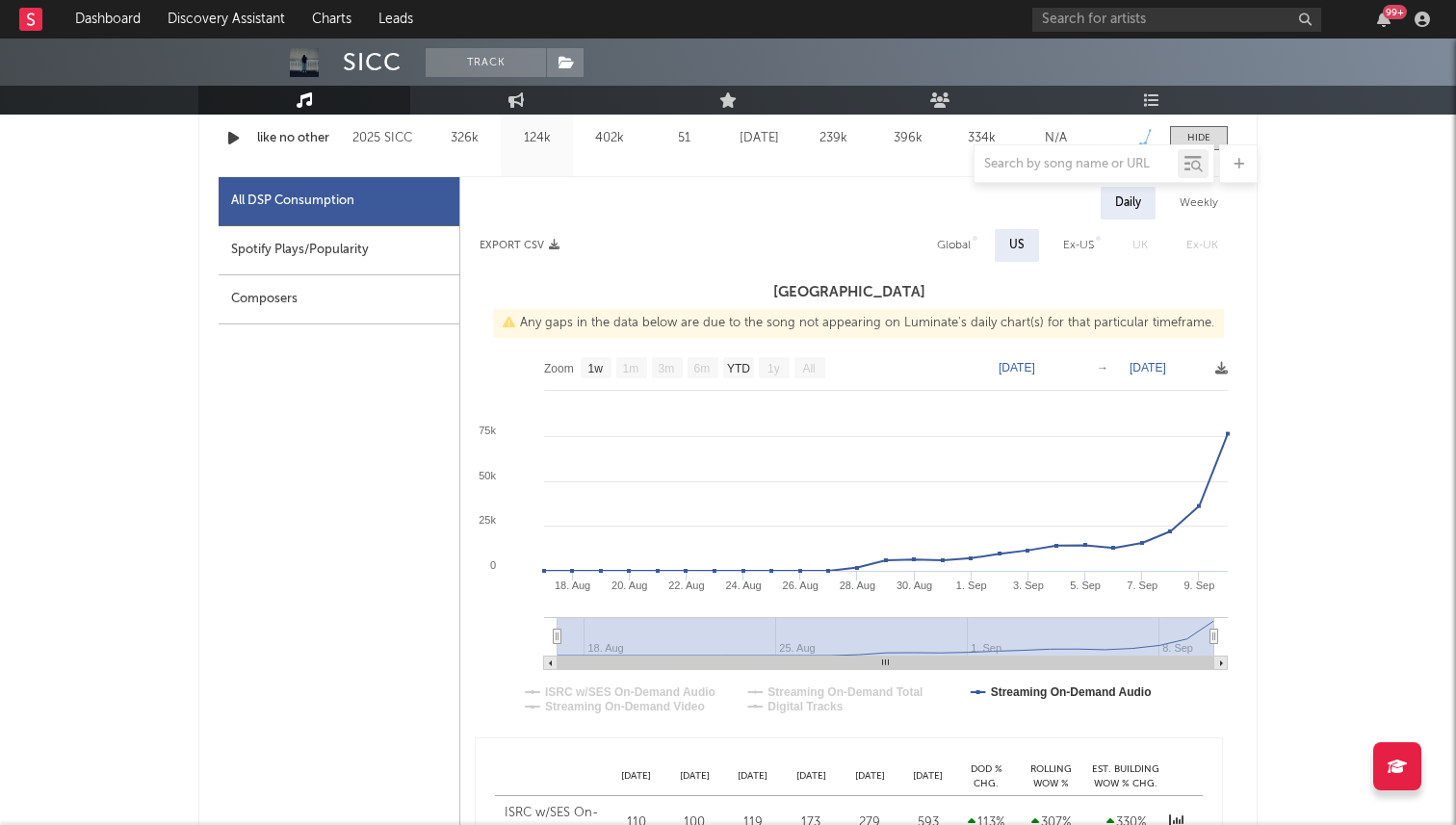
click at [1066, 248] on div "Ex-US" at bounding box center [1079, 245] width 31 height 23
select select "1w"
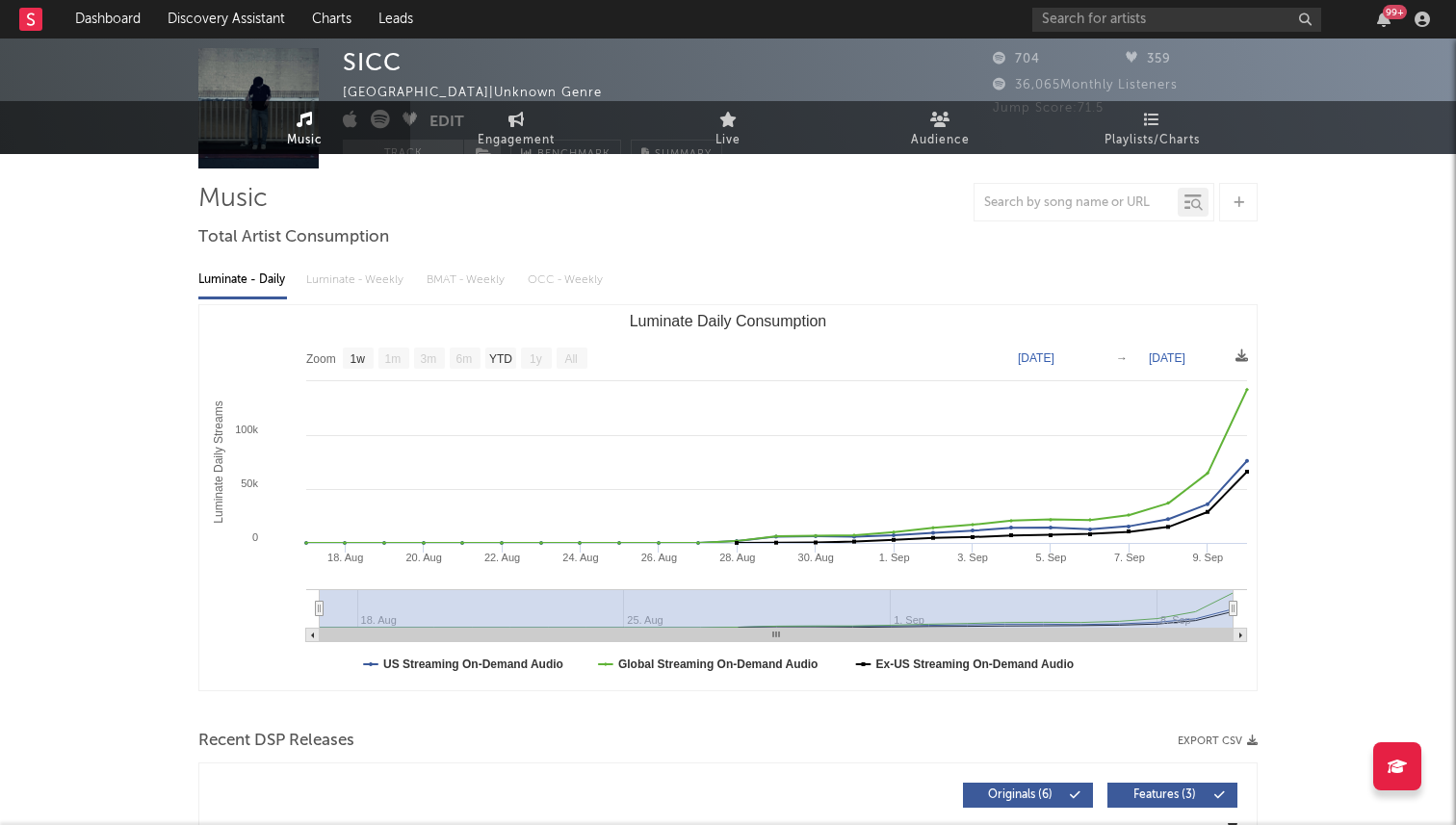
scroll to position [0, 0]
